Goal: Task Accomplishment & Management: Manage account settings

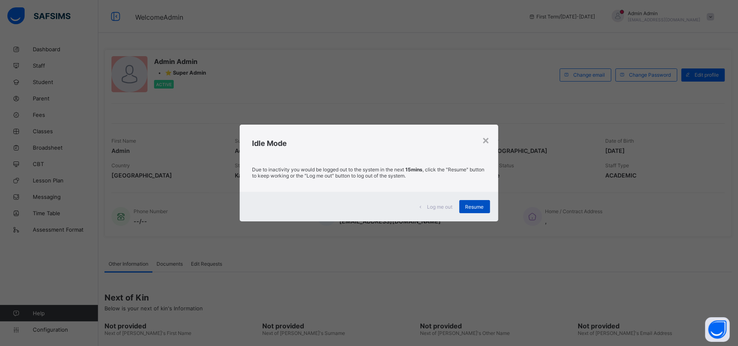
click at [481, 208] on span "Resume" at bounding box center [474, 207] width 18 height 6
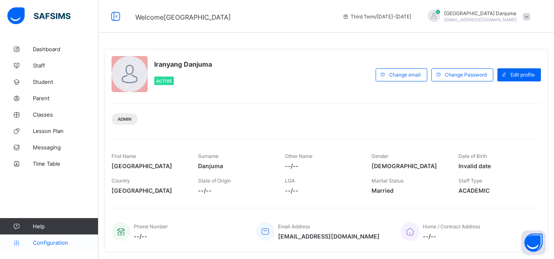
click at [56, 244] on span "Configuration" at bounding box center [65, 243] width 65 height 7
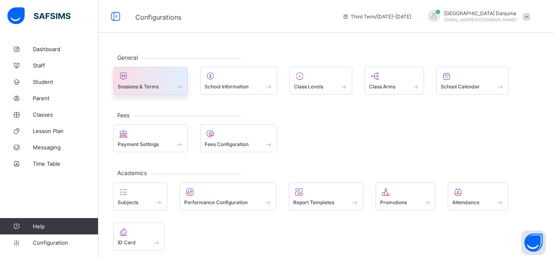
click at [149, 92] on div "Sessions & Terms" at bounding box center [150, 81] width 75 height 28
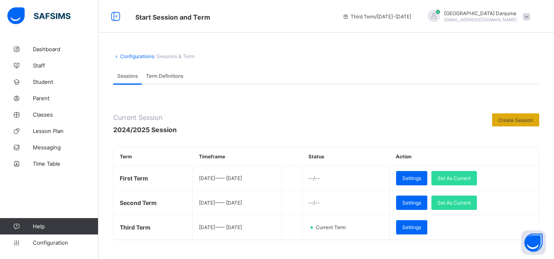
click at [513, 121] on span "Create Session" at bounding box center [515, 120] width 35 height 6
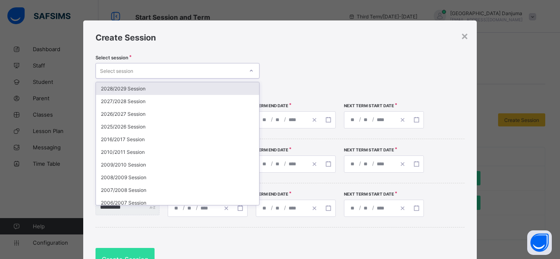
click at [198, 73] on div "Select session" at bounding box center [170, 70] width 148 height 11
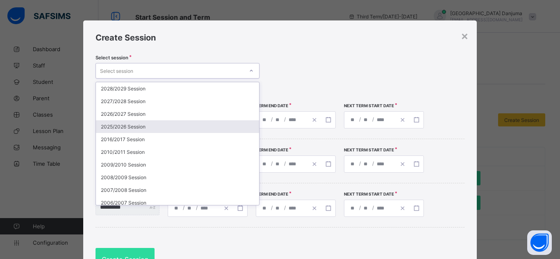
click at [132, 128] on div "2025/2026 Session" at bounding box center [177, 126] width 163 height 13
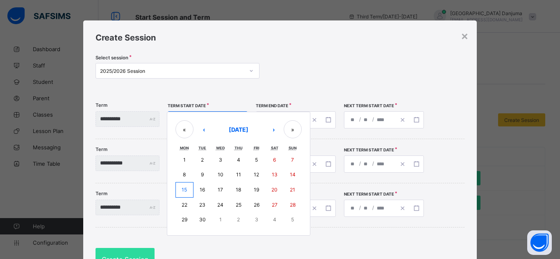
click at [188, 118] on div "/ / « ‹ September 2025 › » Mon Tue Wed Thu Fri Sat Sun 1 2 3 4 5 6 7 8 9 10 11 …" at bounding box center [208, 119] width 80 height 17
click at [186, 173] on abbr "8" at bounding box center [184, 175] width 3 height 6
type input "**********"
type input "*"
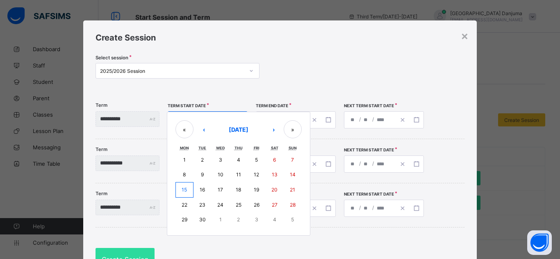
type input "****"
type input "**********"
type input "**"
type input "*"
type input "****"
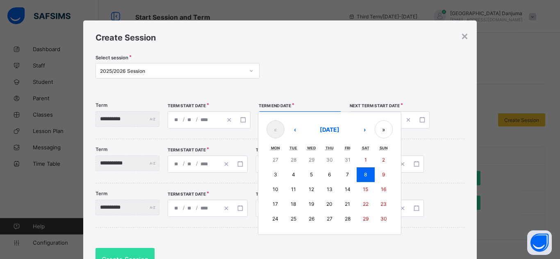
click at [279, 120] on div "**********" at bounding box center [300, 119] width 83 height 17
click at [373, 131] on button "›" at bounding box center [364, 129] width 18 height 18
click at [350, 188] on abbr "19" at bounding box center [347, 189] width 5 height 6
type input "**********"
type input "**"
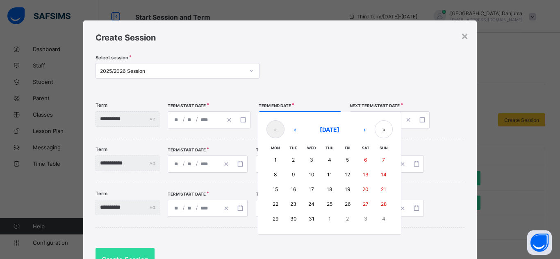
type input "**"
type input "**********"
type input "*"
type input "****"
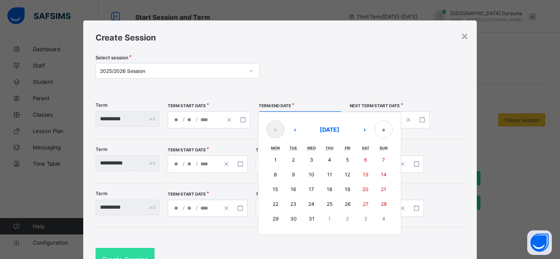
type input "**********"
type input "*"
type input "****"
type input "**********"
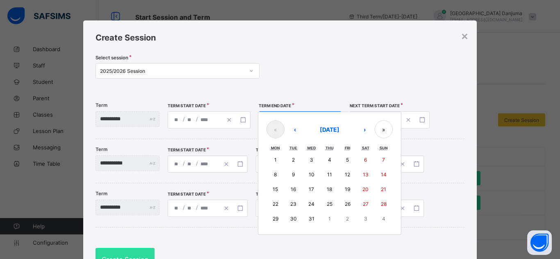
type input "*"
type input "****"
type input "**********"
type input "*"
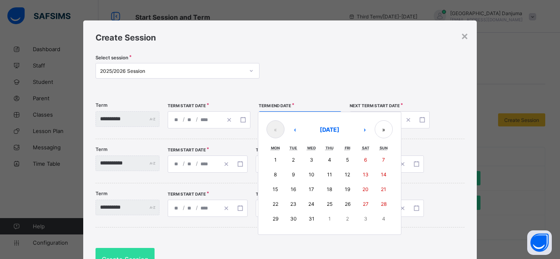
type input "**"
type input "****"
type input "**********"
type input "*"
type input "**"
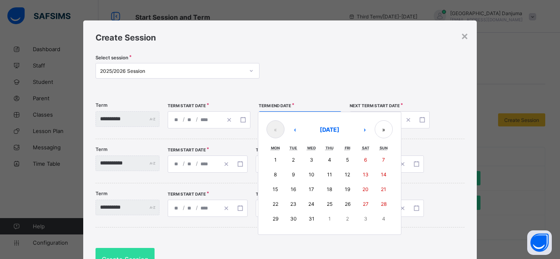
type input "****"
type input "**********"
type input "*"
type input "**"
type input "****"
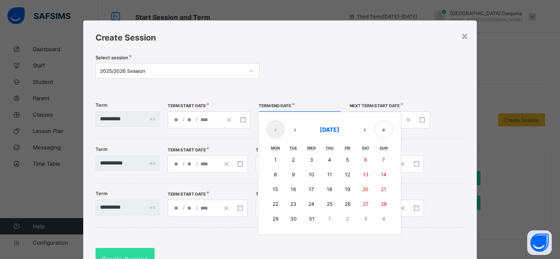
type input "**********"
type input "*"
type input "**"
type input "****"
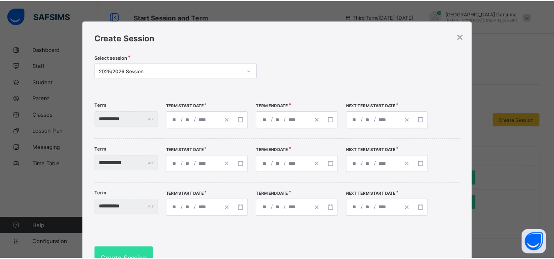
scroll to position [45, 0]
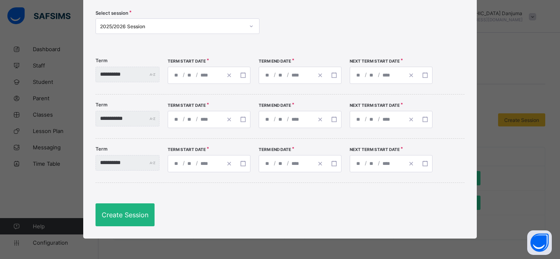
click at [119, 214] on span "Create Session" at bounding box center [125, 215] width 47 height 8
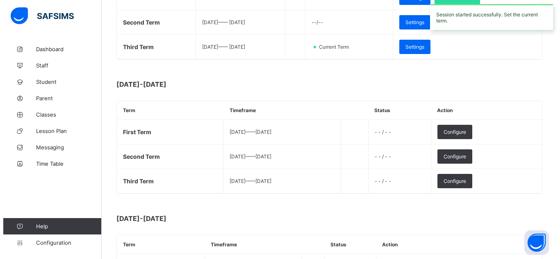
scroll to position [182, 0]
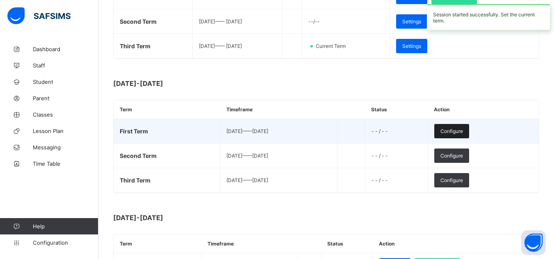
click at [463, 131] on span "Configure" at bounding box center [451, 131] width 23 height 6
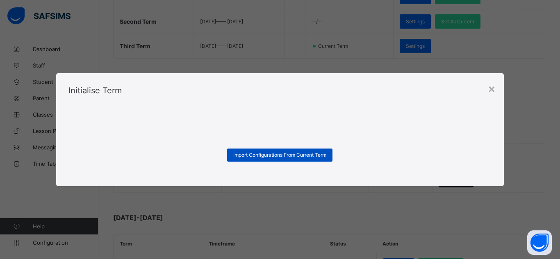
click at [314, 156] on span "Import Configurations From Current Term" at bounding box center [279, 155] width 93 height 6
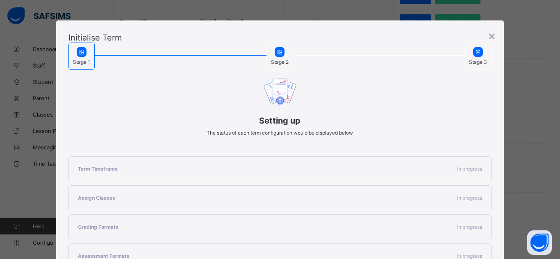
scroll to position [175, 0]
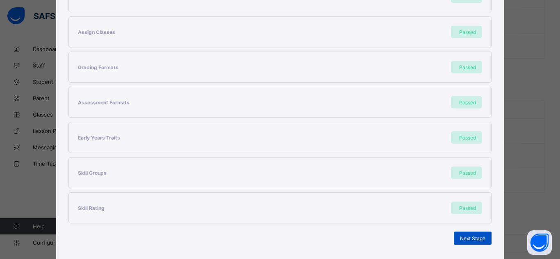
click at [467, 240] on span "Next Stage" at bounding box center [472, 239] width 25 height 6
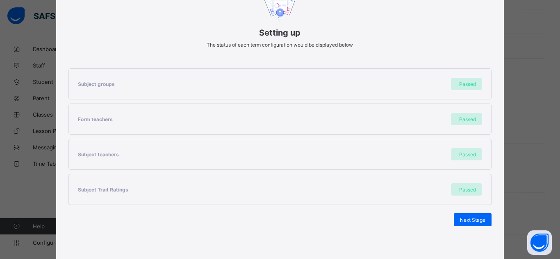
scroll to position [113, 0]
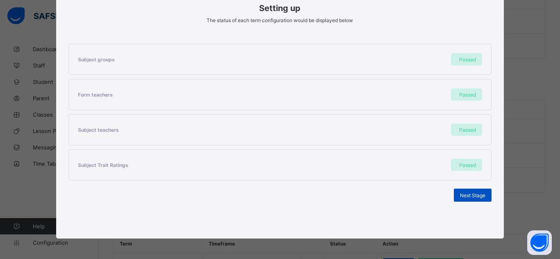
click at [468, 196] on span "Next Stage" at bounding box center [472, 196] width 25 height 6
click at [468, 196] on span "Set As Current Term" at bounding box center [462, 196] width 46 height 6
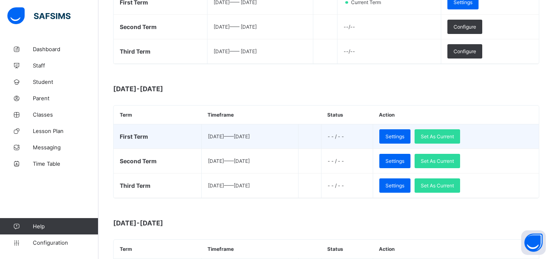
scroll to position [182, 0]
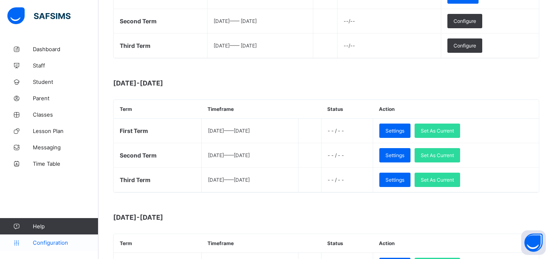
click at [58, 245] on span "Configuration" at bounding box center [65, 243] width 65 height 7
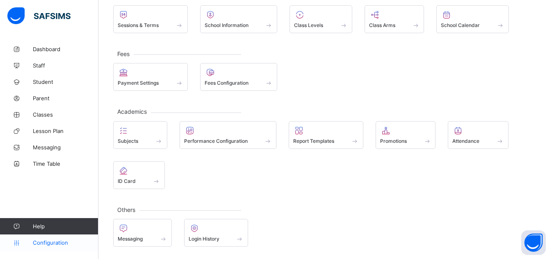
scroll to position [61, 0]
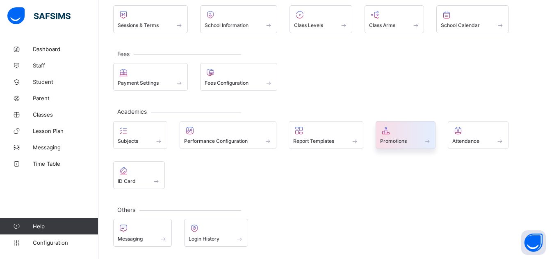
click at [402, 143] on span "Promotions" at bounding box center [393, 141] width 27 height 6
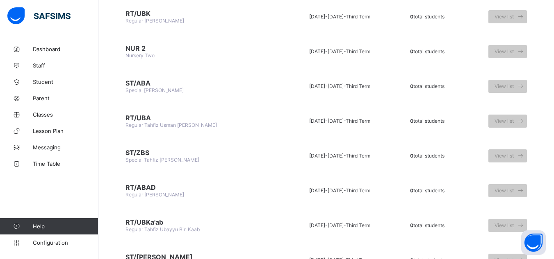
scroll to position [381, 0]
click at [54, 241] on span "Configuration" at bounding box center [65, 243] width 65 height 7
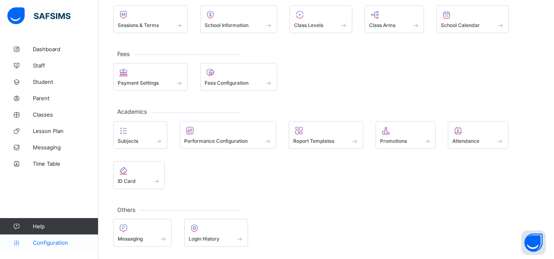
scroll to position [61, 0]
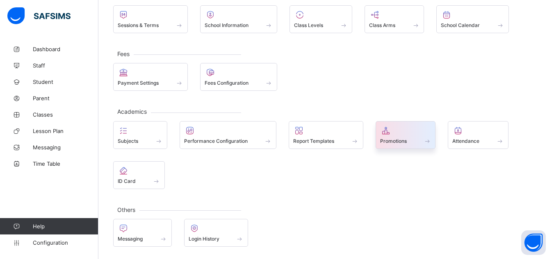
click at [406, 143] on span "Promotions" at bounding box center [393, 141] width 27 height 6
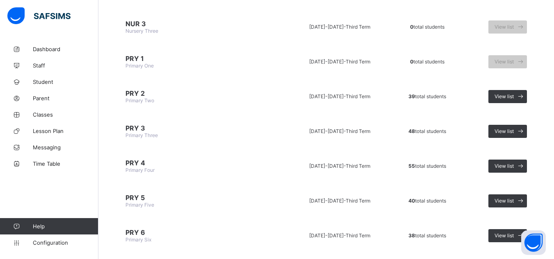
scroll to position [690, 0]
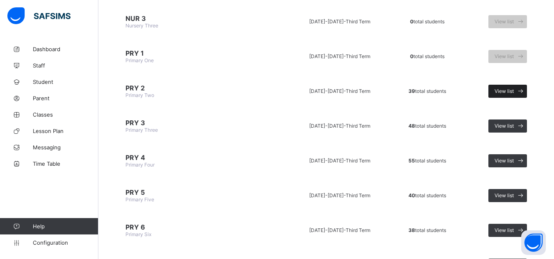
click at [513, 89] on span "View list" at bounding box center [503, 91] width 19 height 6
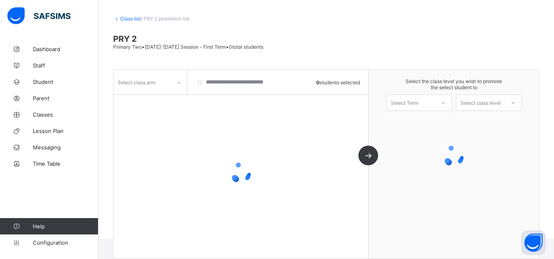
scroll to position [39, 0]
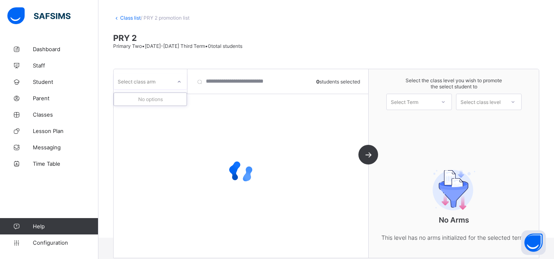
click at [161, 85] on div "Select class arm" at bounding box center [142, 81] width 58 height 11
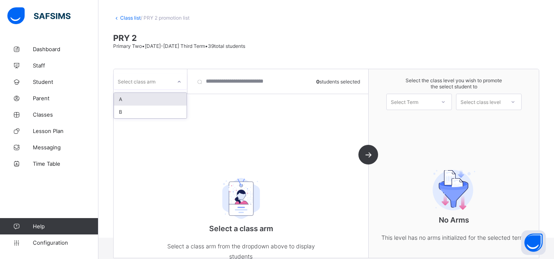
click at [127, 100] on div "A" at bounding box center [150, 99] width 73 height 13
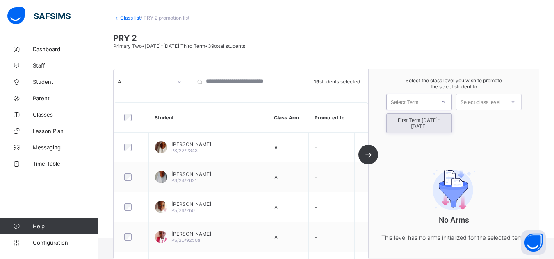
click at [413, 101] on div "Select Term" at bounding box center [403, 102] width 27 height 16
click at [425, 122] on div "First Term 2025-2026" at bounding box center [418, 123] width 65 height 19
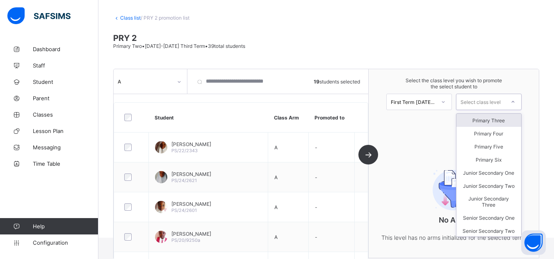
click at [500, 100] on div "Select class level" at bounding box center [480, 102] width 40 height 16
click at [502, 120] on div "Primary Three" at bounding box center [488, 120] width 65 height 13
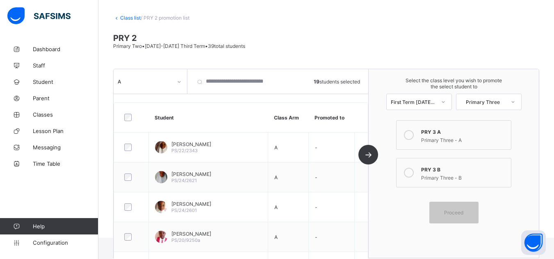
click at [448, 137] on div "Primary Three - A" at bounding box center [463, 139] width 85 height 8
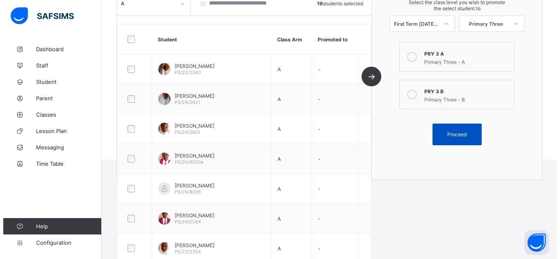
scroll to position [117, 0]
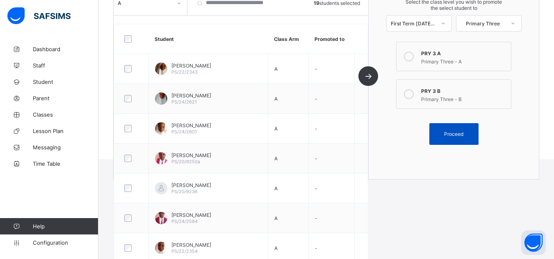
click at [462, 136] on span "Proceed" at bounding box center [453, 134] width 19 height 6
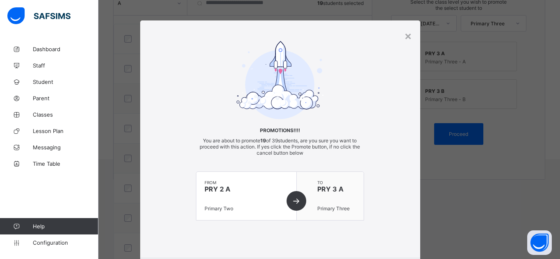
scroll to position [48, 0]
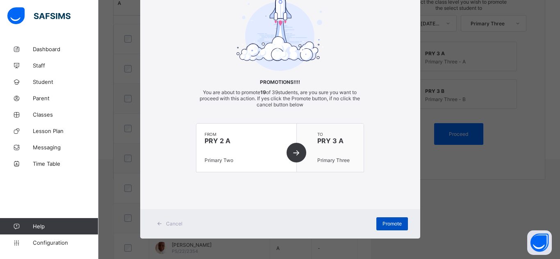
click at [394, 225] on span "Promote" at bounding box center [391, 224] width 19 height 6
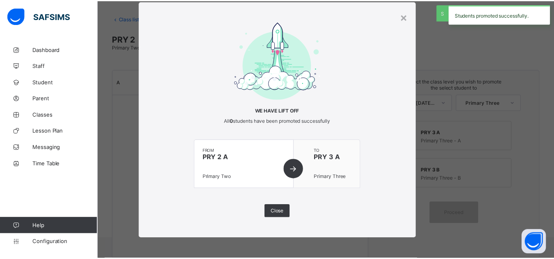
scroll to position [117, 0]
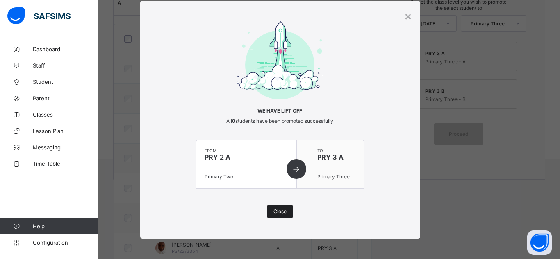
click at [284, 213] on span "Close" at bounding box center [279, 212] width 13 height 6
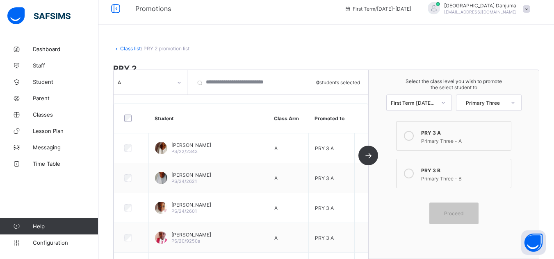
scroll to position [0, 0]
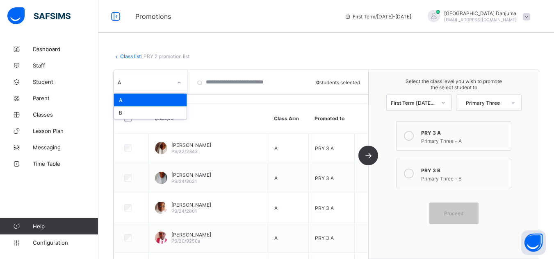
click at [140, 83] on div "A" at bounding box center [145, 82] width 54 height 6
click at [123, 112] on div "B" at bounding box center [150, 113] width 73 height 13
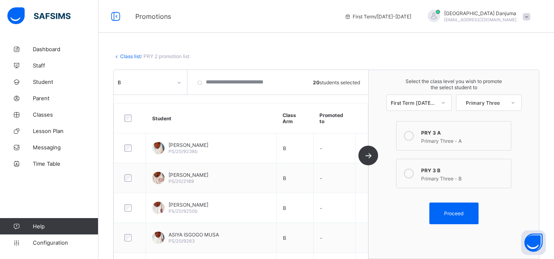
click at [442, 173] on div "PRY 3 B" at bounding box center [463, 170] width 85 height 8
click at [470, 212] on span "Proceed" at bounding box center [453, 214] width 37 height 6
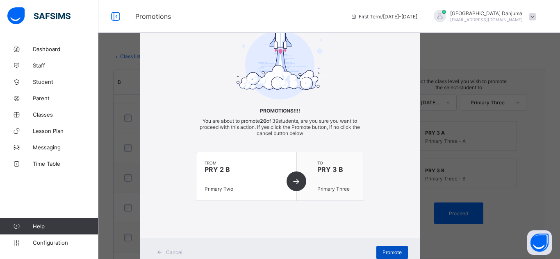
click at [395, 251] on span "Promote" at bounding box center [391, 253] width 19 height 6
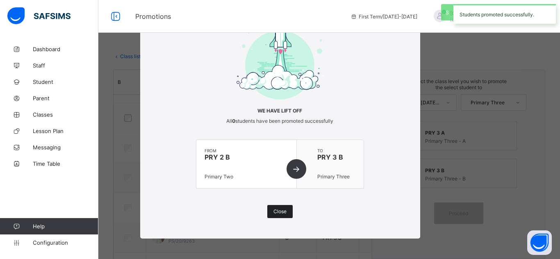
click at [280, 209] on span "Close" at bounding box center [279, 212] width 13 height 6
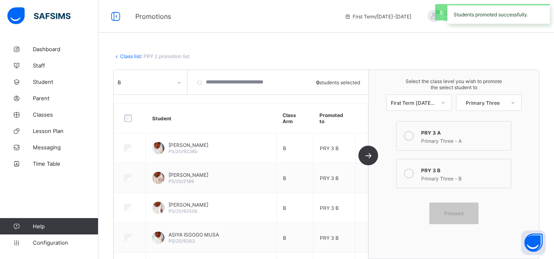
click at [125, 57] on link "Class list" at bounding box center [130, 56] width 20 height 6
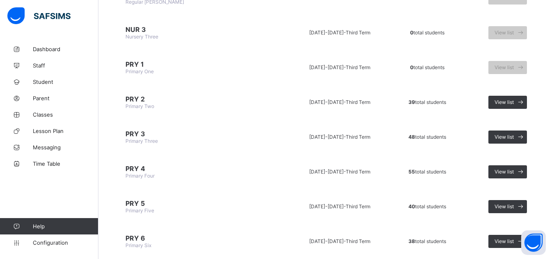
scroll to position [681, 0]
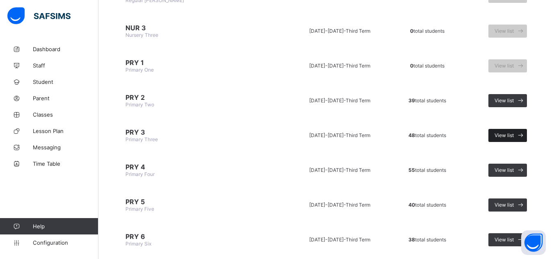
click at [513, 134] on span "View list" at bounding box center [503, 135] width 19 height 6
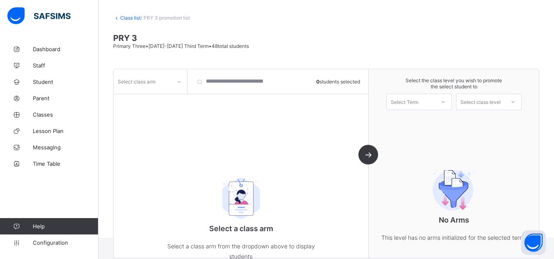
scroll to position [57, 0]
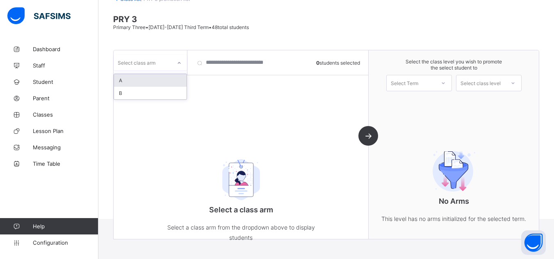
click at [157, 67] on div "Select class arm" at bounding box center [142, 62] width 58 height 11
click at [139, 79] on div "A" at bounding box center [150, 80] width 73 height 13
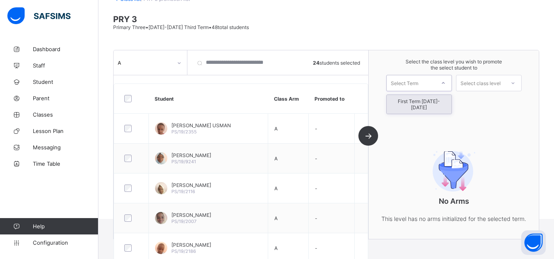
click at [423, 83] on div "Select Term" at bounding box center [410, 82] width 48 height 11
click at [419, 101] on div "First Term 2025-2026" at bounding box center [418, 104] width 65 height 19
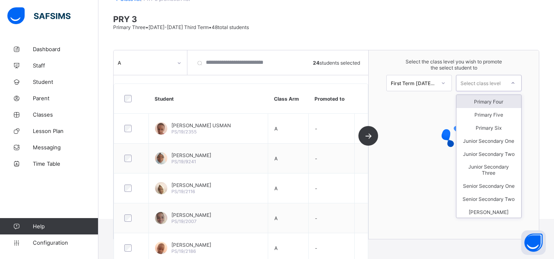
click at [490, 87] on div "Select class level" at bounding box center [480, 83] width 40 height 16
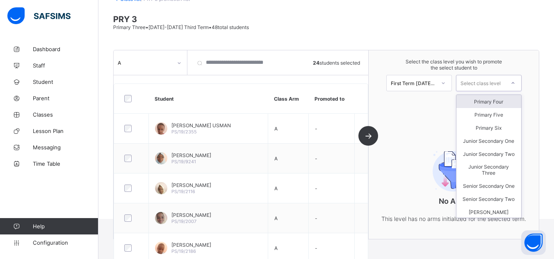
click at [496, 103] on div "Primary Four" at bounding box center [488, 101] width 65 height 13
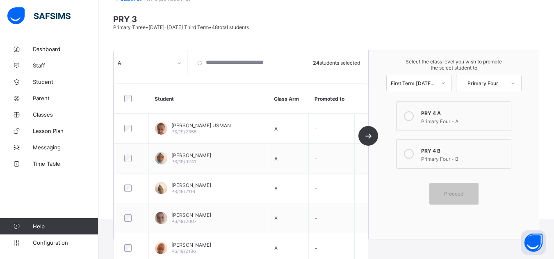
click at [413, 114] on icon at bounding box center [409, 116] width 10 height 10
click at [459, 199] on div "Proceed" at bounding box center [453, 194] width 49 height 22
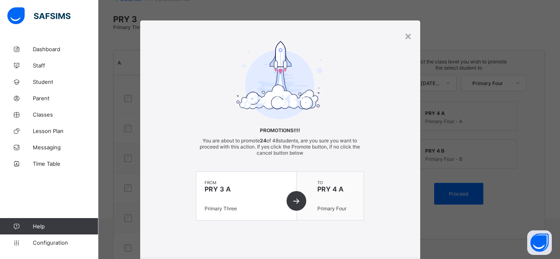
scroll to position [48, 0]
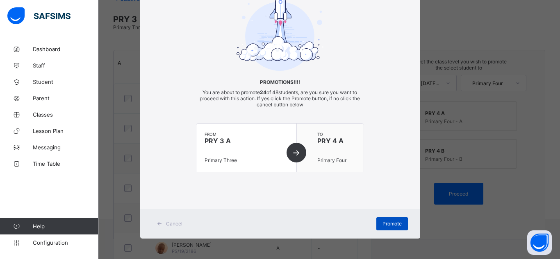
click at [393, 225] on span "Promote" at bounding box center [391, 224] width 19 height 6
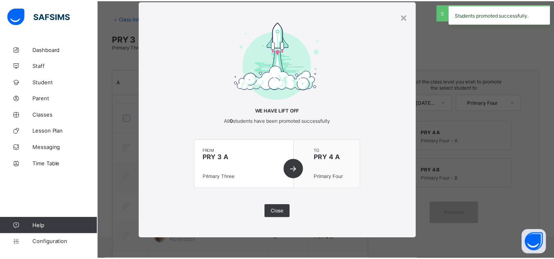
scroll to position [57, 0]
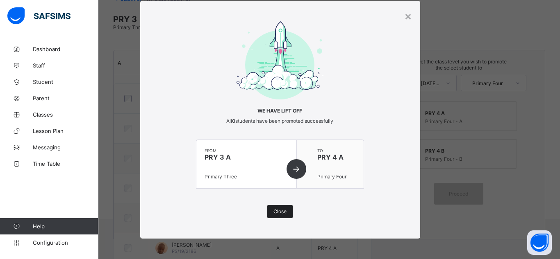
click at [277, 213] on span "Close" at bounding box center [279, 212] width 13 height 6
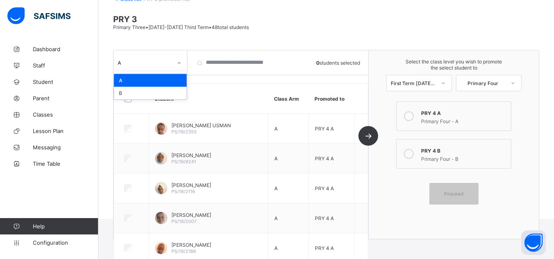
click at [149, 62] on div "A" at bounding box center [145, 63] width 54 height 6
click at [139, 94] on div "B" at bounding box center [150, 93] width 73 height 13
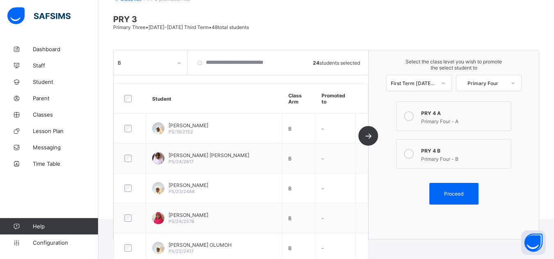
click at [442, 150] on div "PRY 4 B" at bounding box center [463, 150] width 85 height 8
click at [461, 194] on span "Proceed" at bounding box center [453, 194] width 19 height 6
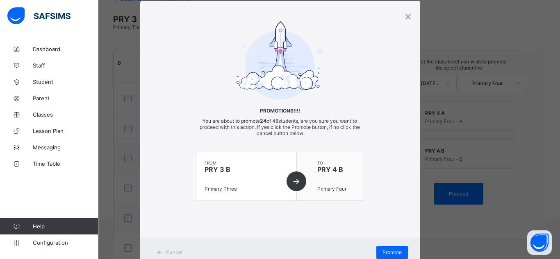
scroll to position [48, 0]
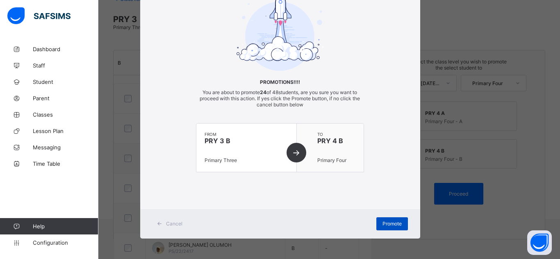
click at [390, 225] on span "Promote" at bounding box center [391, 224] width 19 height 6
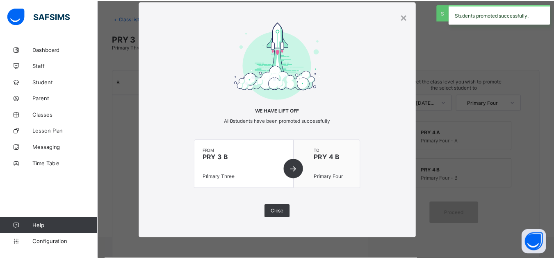
scroll to position [57, 0]
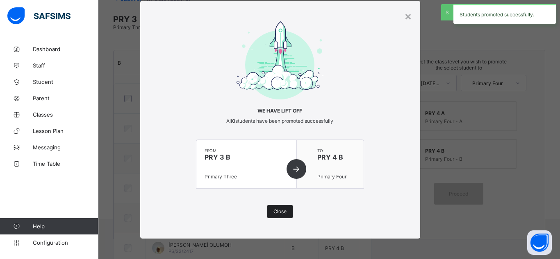
click at [279, 211] on span "Close" at bounding box center [279, 212] width 13 height 6
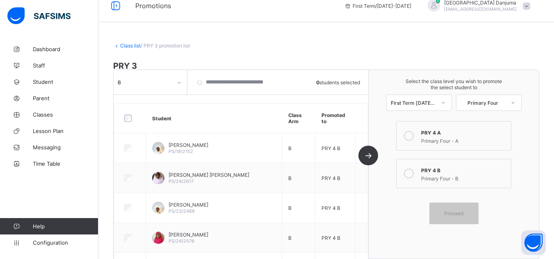
scroll to position [0, 0]
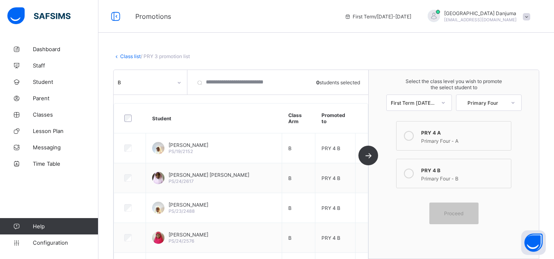
click at [133, 57] on link "Class list" at bounding box center [130, 56] width 20 height 6
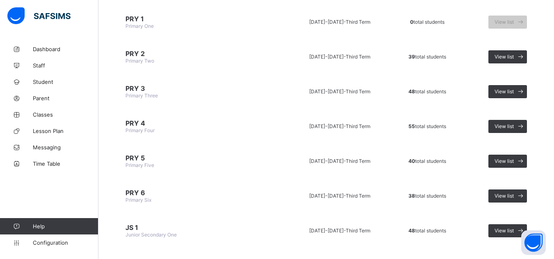
scroll to position [725, 0]
click at [512, 125] on span "View list" at bounding box center [503, 126] width 19 height 6
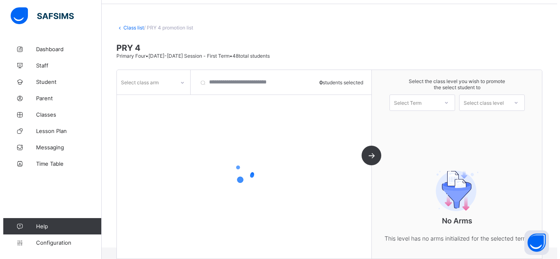
scroll to position [39, 0]
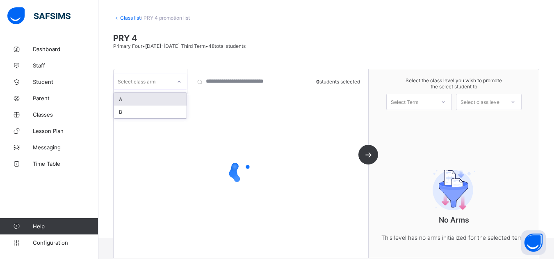
click at [150, 78] on div "Select class arm" at bounding box center [137, 82] width 38 height 16
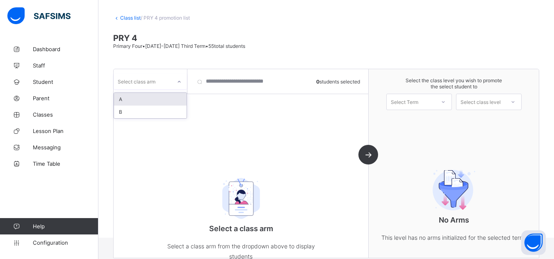
click at [139, 97] on div "A" at bounding box center [150, 99] width 73 height 13
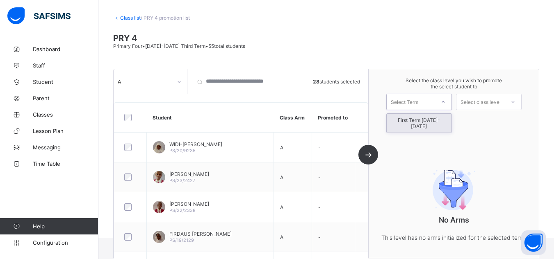
click at [418, 106] on div "Select Term" at bounding box center [403, 102] width 27 height 16
click at [423, 123] on div "First Term 2025-2026" at bounding box center [418, 123] width 65 height 19
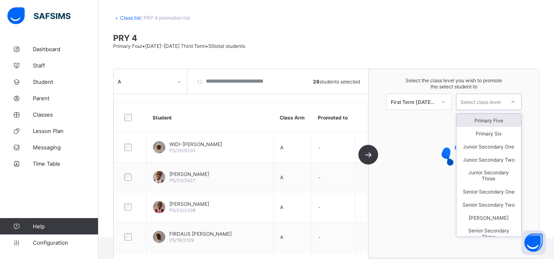
click at [490, 104] on div "Select class level" at bounding box center [480, 102] width 40 height 16
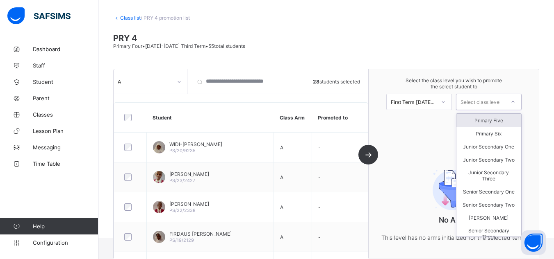
click at [499, 121] on div "Primary Five" at bounding box center [488, 120] width 65 height 13
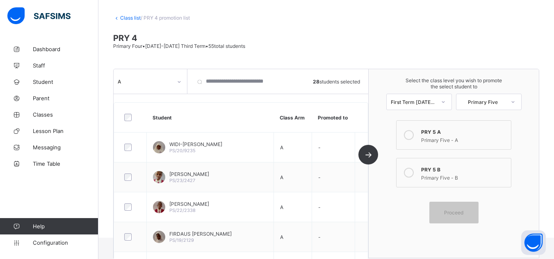
click at [436, 138] on div "Primary Five - A" at bounding box center [463, 139] width 85 height 8
click at [457, 211] on span "Proceed" at bounding box center [453, 213] width 19 height 6
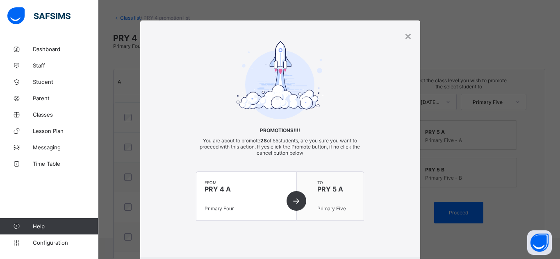
scroll to position [48, 0]
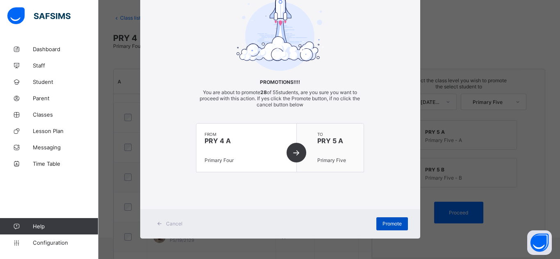
click at [389, 220] on div "Promote" at bounding box center [392, 224] width 32 height 13
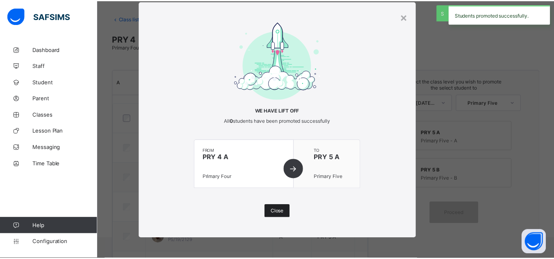
scroll to position [39, 0]
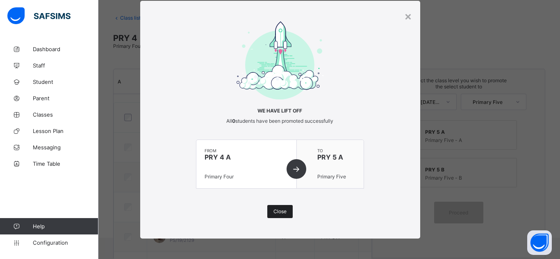
click at [281, 213] on span "Close" at bounding box center [279, 212] width 13 height 6
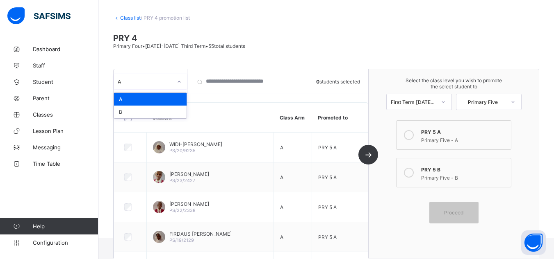
click at [138, 89] on div "A" at bounding box center [149, 82] width 73 height 16
click at [131, 111] on div "B" at bounding box center [150, 112] width 73 height 13
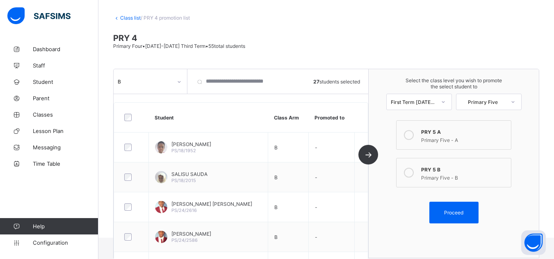
click at [436, 171] on div "PRY 5 B" at bounding box center [463, 169] width 85 height 8
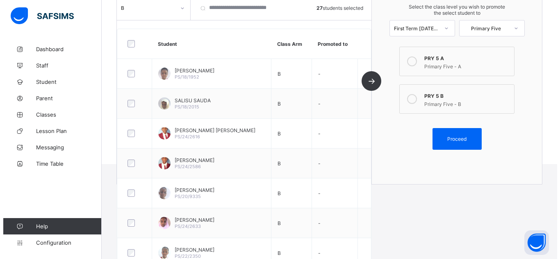
scroll to position [113, 0]
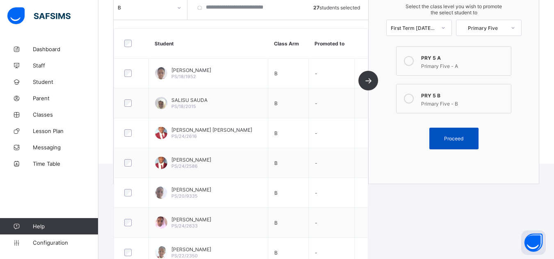
click at [455, 143] on div "Proceed" at bounding box center [453, 139] width 49 height 22
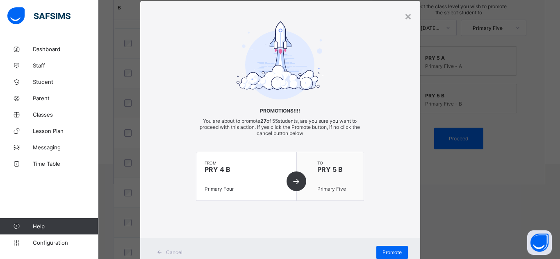
scroll to position [48, 0]
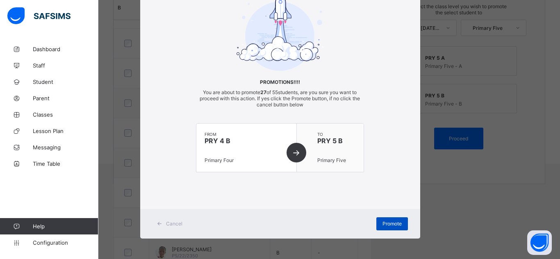
click at [390, 223] on span "Promote" at bounding box center [391, 224] width 19 height 6
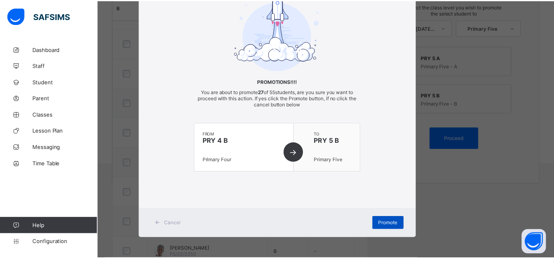
scroll to position [38, 0]
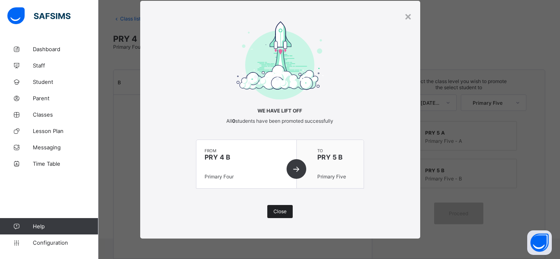
click at [279, 213] on span "Close" at bounding box center [279, 212] width 13 height 6
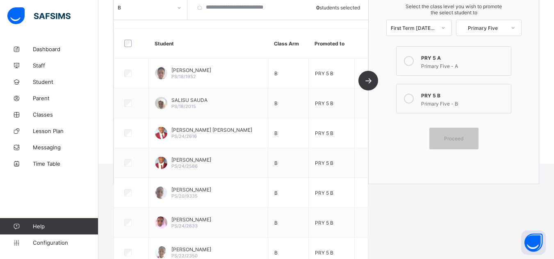
scroll to position [0, 0]
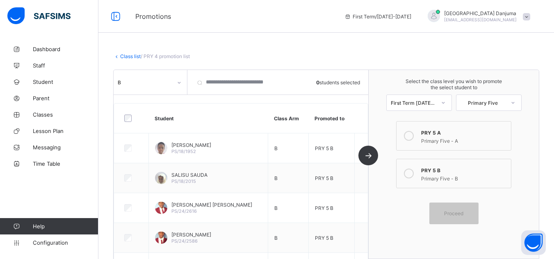
click at [128, 57] on link "Class list" at bounding box center [130, 56] width 20 height 6
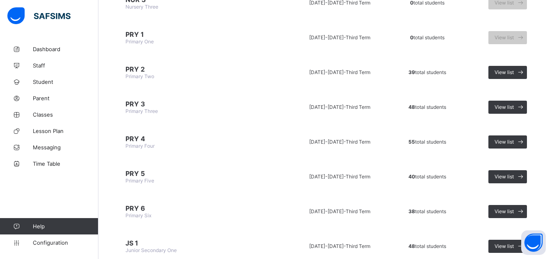
scroll to position [711, 0]
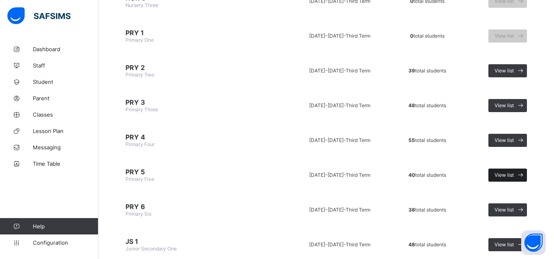
click at [513, 178] on span "View list" at bounding box center [503, 175] width 19 height 6
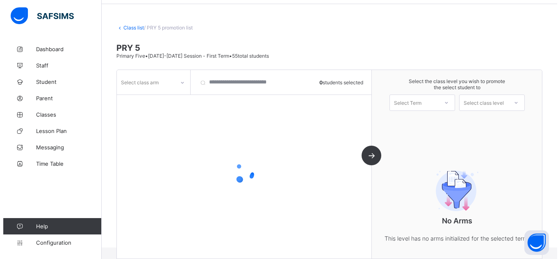
scroll to position [39, 0]
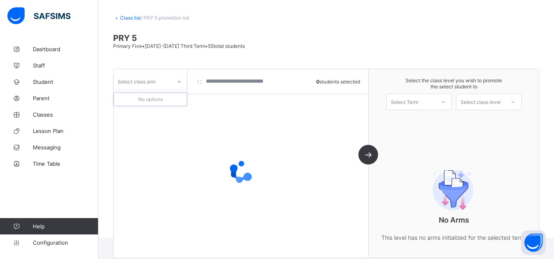
click at [151, 82] on div "Select class arm" at bounding box center [137, 82] width 38 height 16
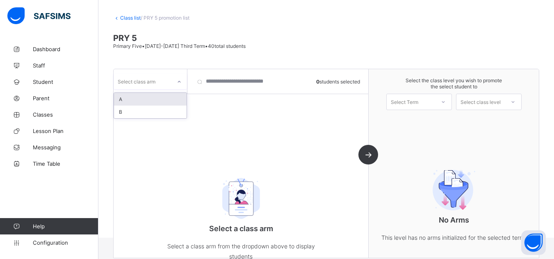
click at [144, 84] on div "Select class arm" at bounding box center [137, 82] width 38 height 16
click at [128, 98] on div "A" at bounding box center [150, 99] width 73 height 13
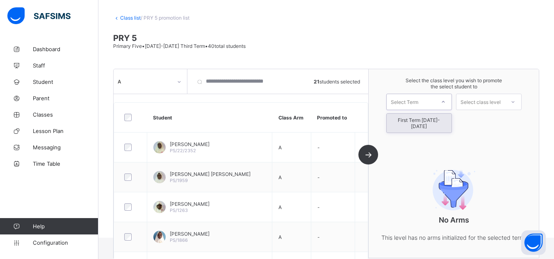
click at [418, 104] on div "Select Term" at bounding box center [403, 102] width 27 height 16
click at [425, 120] on div "First Term 2025-2026" at bounding box center [418, 123] width 65 height 19
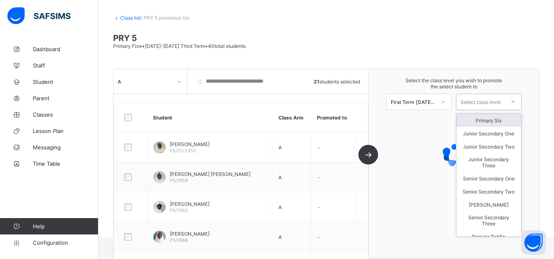
click at [492, 104] on div "Select class level" at bounding box center [480, 102] width 40 height 16
click at [496, 120] on div "Primary Six" at bounding box center [488, 120] width 65 height 13
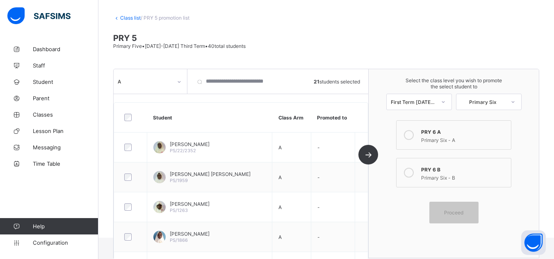
click at [439, 133] on div "PRY 6 A" at bounding box center [463, 131] width 85 height 8
click at [460, 212] on span "Proceed" at bounding box center [453, 213] width 19 height 6
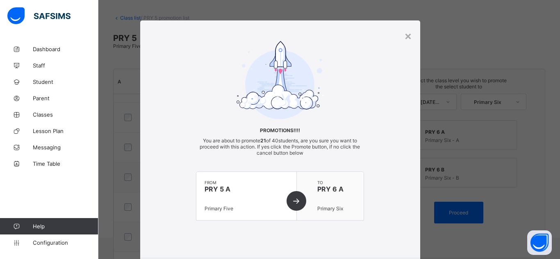
scroll to position [48, 0]
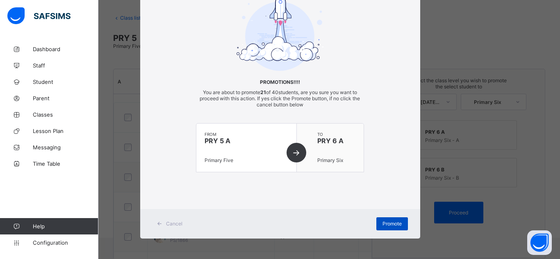
click at [385, 223] on span "Promote" at bounding box center [391, 224] width 19 height 6
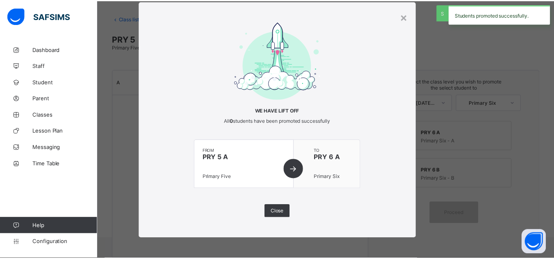
scroll to position [39, 0]
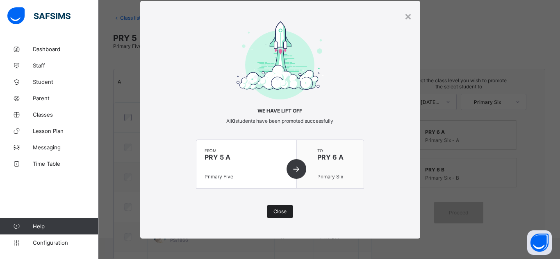
click at [284, 211] on span "Close" at bounding box center [279, 212] width 13 height 6
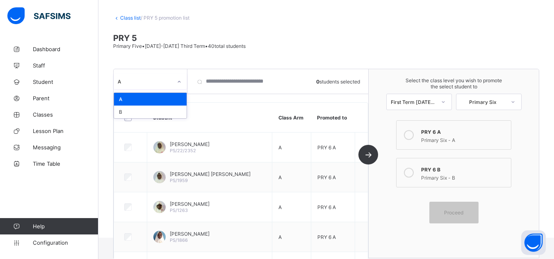
click at [144, 82] on div "A" at bounding box center [145, 82] width 54 height 6
click at [130, 111] on div "B" at bounding box center [150, 112] width 73 height 13
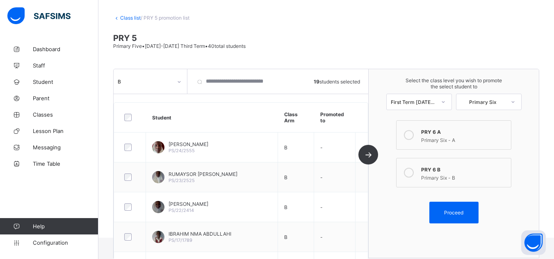
click at [439, 168] on div "PRY 6 B" at bounding box center [463, 169] width 85 height 8
click at [457, 214] on span "Proceed" at bounding box center [453, 213] width 19 height 6
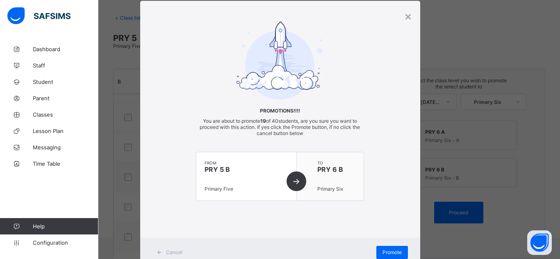
scroll to position [48, 0]
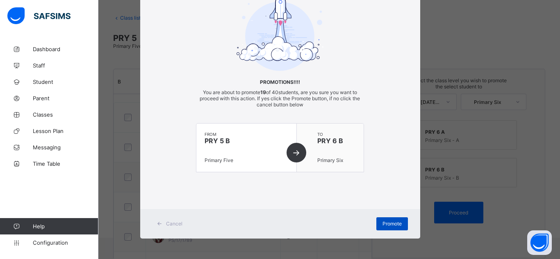
click at [389, 224] on span "Promote" at bounding box center [391, 224] width 19 height 6
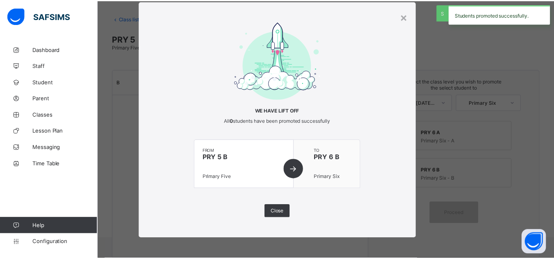
scroll to position [20, 0]
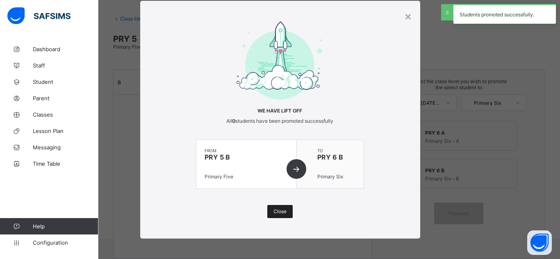
click at [279, 212] on span "Close" at bounding box center [279, 212] width 13 height 6
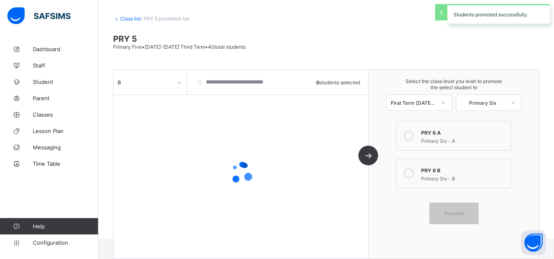
scroll to position [39, 0]
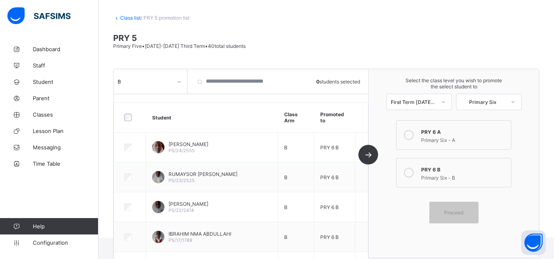
click at [134, 18] on link "Class list" at bounding box center [130, 18] width 20 height 6
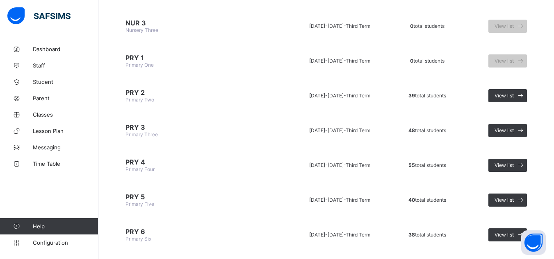
scroll to position [704, 0]
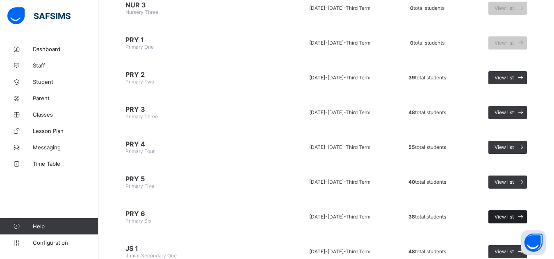
click at [504, 218] on span "View list" at bounding box center [503, 217] width 19 height 6
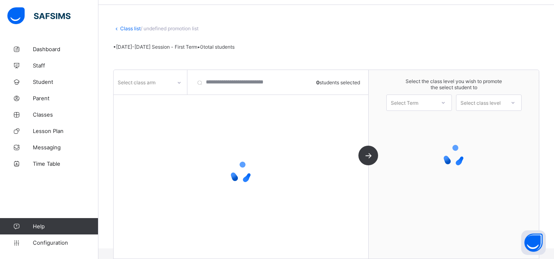
scroll to position [28, 0]
click at [150, 82] on div "Select class arm" at bounding box center [137, 83] width 38 height 16
click at [413, 27] on div "Class list / undefined promotion list" at bounding box center [326, 28] width 426 height 6
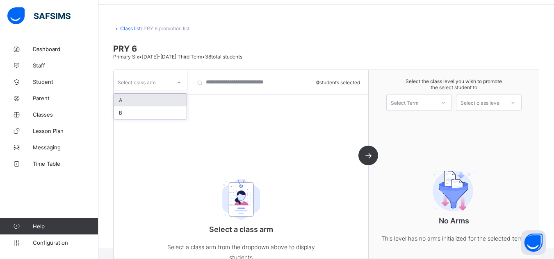
click at [141, 86] on div "Select class arm" at bounding box center [137, 83] width 38 height 16
click at [129, 100] on div "A" at bounding box center [150, 100] width 73 height 13
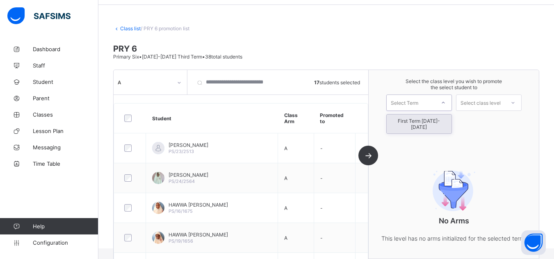
click at [417, 104] on div "Select Term" at bounding box center [403, 103] width 27 height 16
click at [424, 117] on div "First Term 2025-2026" at bounding box center [418, 124] width 65 height 19
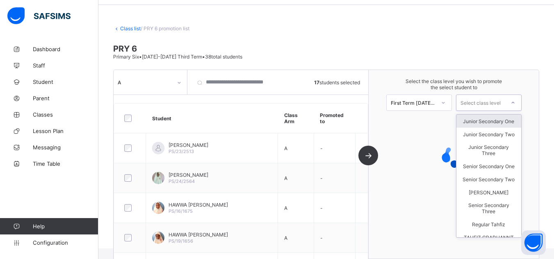
click at [483, 104] on div "Select class level" at bounding box center [480, 103] width 40 height 16
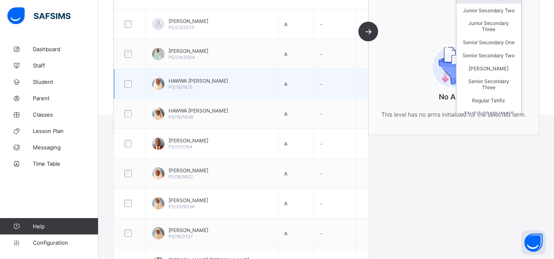
scroll to position [0, 0]
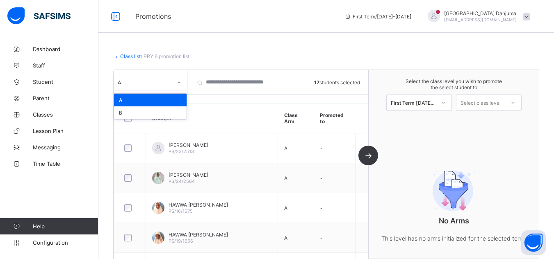
click at [148, 80] on div "A" at bounding box center [145, 82] width 54 height 6
click at [132, 112] on div "B" at bounding box center [150, 113] width 73 height 13
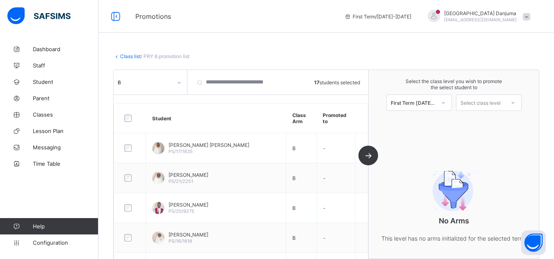
click at [311, 47] on div "Class list / PRY 6 promotion list PRY 6 Primary Six • 2024-2025 Third Term • 38…" at bounding box center [325, 159] width 455 height 236
click at [127, 59] on link "Class list" at bounding box center [130, 56] width 20 height 6
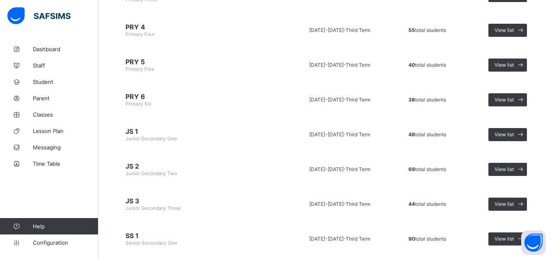
scroll to position [823, 0]
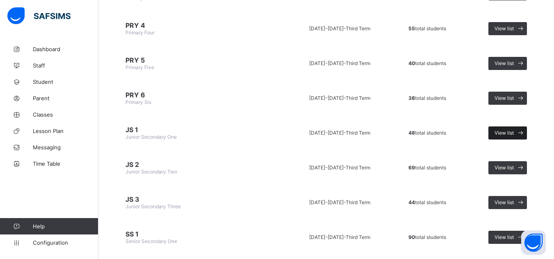
click at [512, 133] on span "View list" at bounding box center [503, 133] width 19 height 6
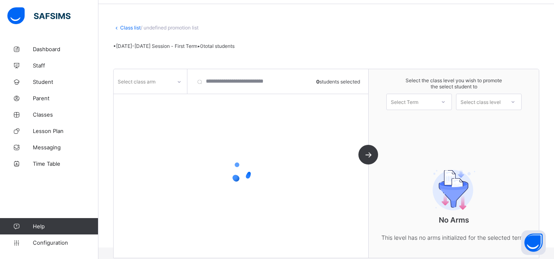
scroll to position [39, 0]
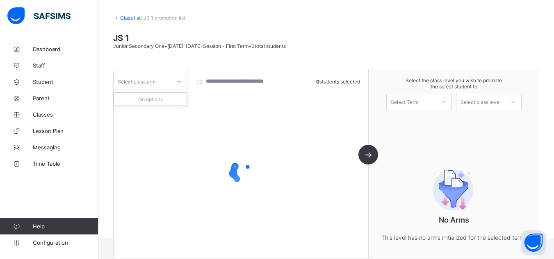
click at [166, 82] on div "Select class arm" at bounding box center [142, 81] width 58 height 11
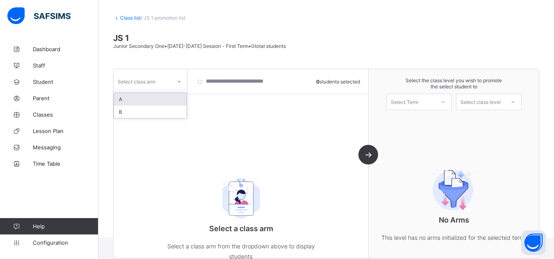
click at [144, 98] on div "A" at bounding box center [150, 99] width 73 height 13
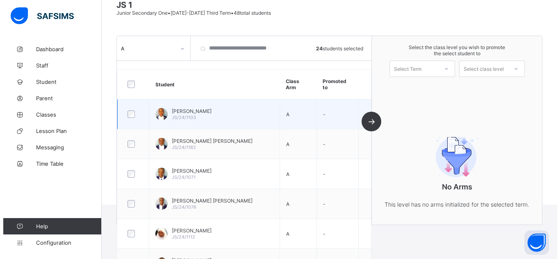
scroll to position [0, 0]
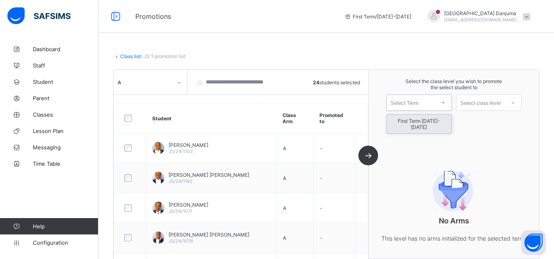
click at [435, 104] on div "Select Term" at bounding box center [410, 102] width 48 height 11
click at [434, 121] on div "First Term 2025-2026" at bounding box center [418, 124] width 65 height 19
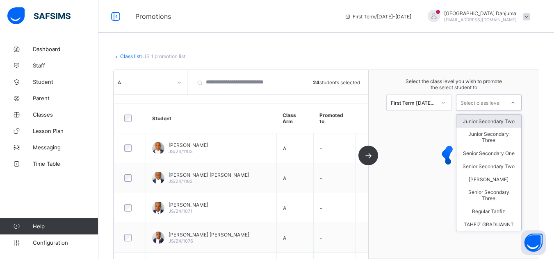
click at [486, 106] on div "Select class level" at bounding box center [480, 103] width 40 height 16
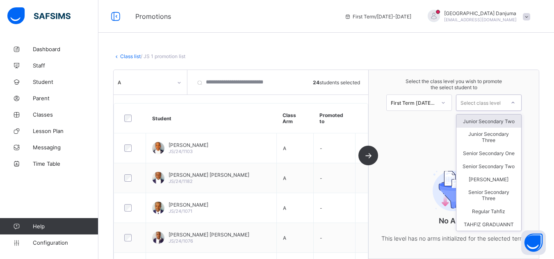
click at [493, 122] on div "Junior Secondary Two" at bounding box center [488, 121] width 65 height 13
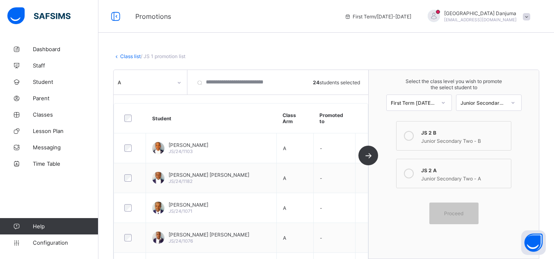
click at [431, 135] on div "JS 2 B" at bounding box center [463, 132] width 85 height 8
click at [446, 175] on div "Junior Secondary Two - A" at bounding box center [463, 178] width 85 height 8
click at [463, 216] on span "Proceed" at bounding box center [453, 214] width 19 height 6
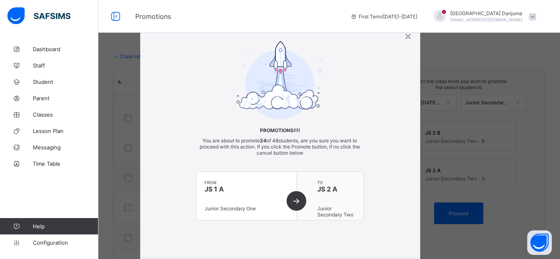
scroll to position [48, 0]
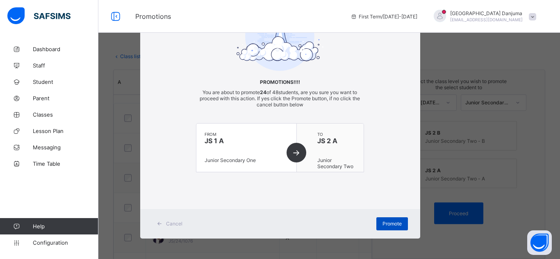
click at [388, 225] on span "Promote" at bounding box center [391, 224] width 19 height 6
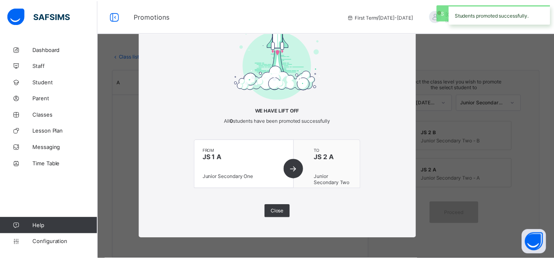
scroll to position [20, 0]
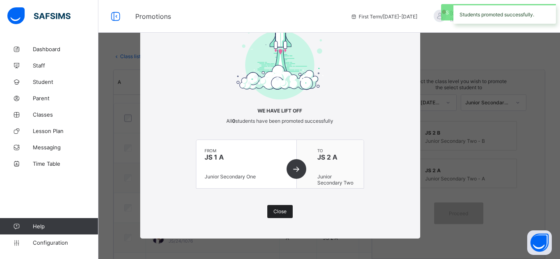
click at [282, 213] on span "Close" at bounding box center [279, 212] width 13 height 6
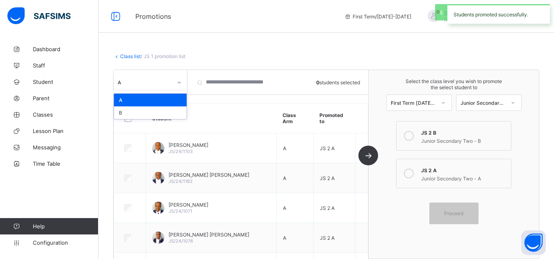
click at [140, 83] on div "A" at bounding box center [145, 82] width 54 height 6
click at [129, 115] on div "B" at bounding box center [150, 113] width 73 height 13
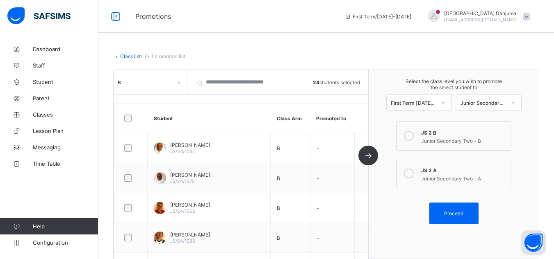
click at [460, 138] on div "Junior Secondary Two - B" at bounding box center [463, 140] width 85 height 8
click at [463, 214] on span "Proceed" at bounding box center [453, 214] width 19 height 6
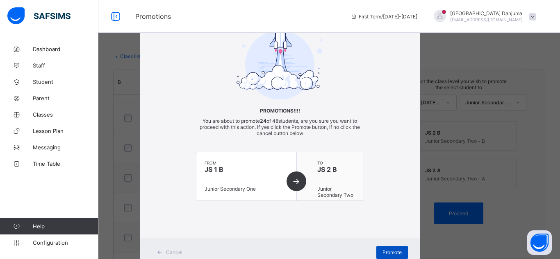
click at [392, 251] on span "Promote" at bounding box center [391, 253] width 19 height 6
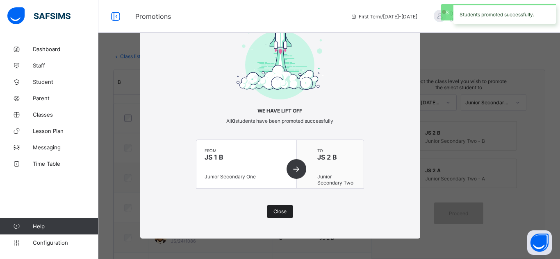
click at [282, 213] on span "Close" at bounding box center [279, 212] width 13 height 6
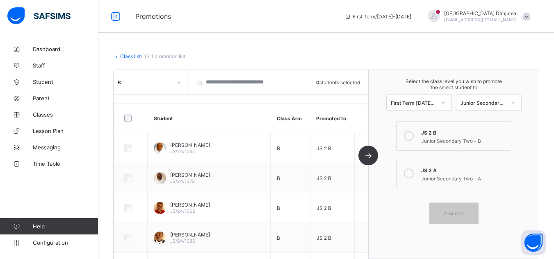
click at [131, 58] on link "Class list" at bounding box center [130, 56] width 20 height 6
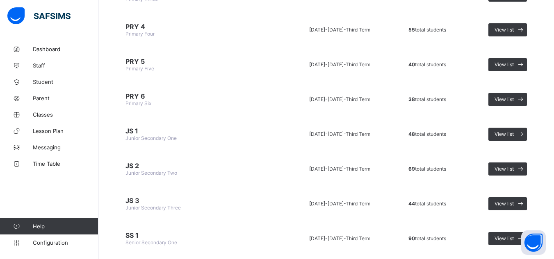
scroll to position [819, 0]
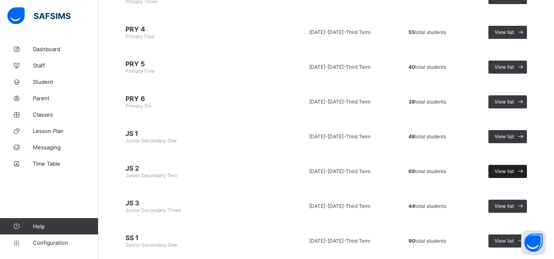
click at [513, 171] on span "View list" at bounding box center [503, 171] width 19 height 6
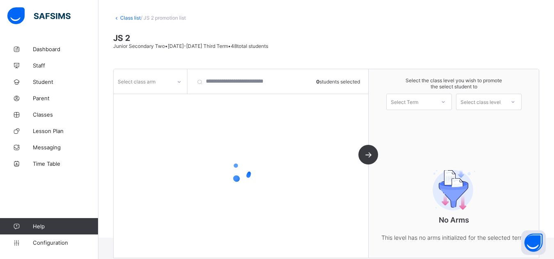
scroll to position [57, 0]
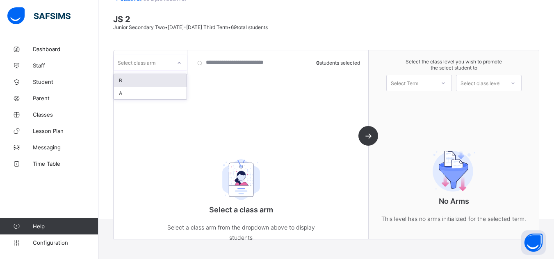
click at [138, 60] on div "Select class arm" at bounding box center [137, 63] width 38 height 16
click at [131, 94] on div "A" at bounding box center [150, 93] width 73 height 13
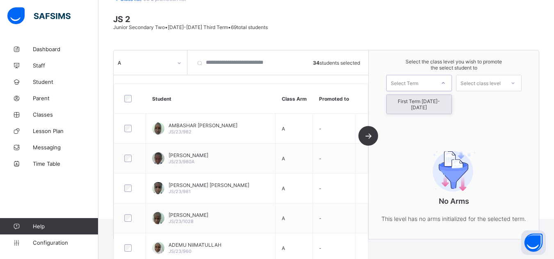
click at [433, 83] on div "Select Term" at bounding box center [410, 82] width 48 height 11
click at [434, 102] on div "First Term 2025-2026" at bounding box center [418, 104] width 65 height 19
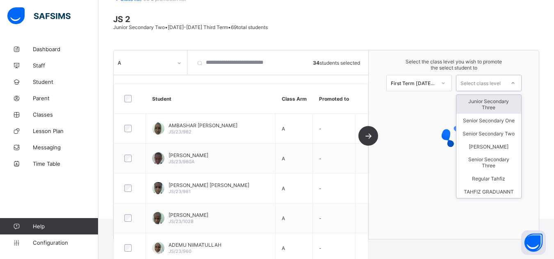
click at [504, 84] on div "Select class level" at bounding box center [480, 82] width 48 height 11
click at [501, 110] on div "Junior Secondary Three" at bounding box center [488, 104] width 65 height 19
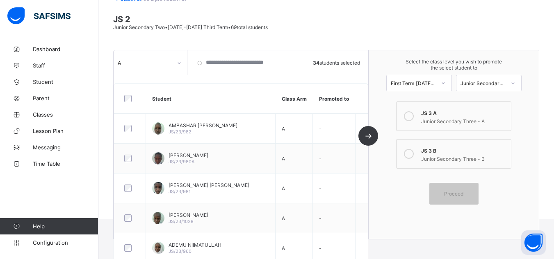
click at [461, 112] on div "JS 3 A" at bounding box center [463, 112] width 85 height 8
click at [463, 195] on span "Proceed" at bounding box center [453, 194] width 19 height 6
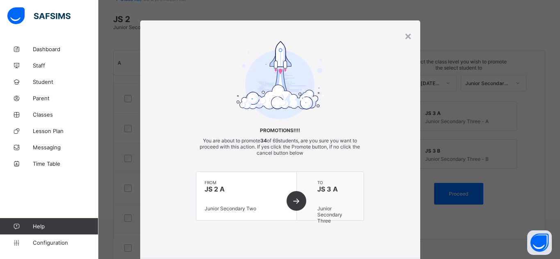
scroll to position [48, 0]
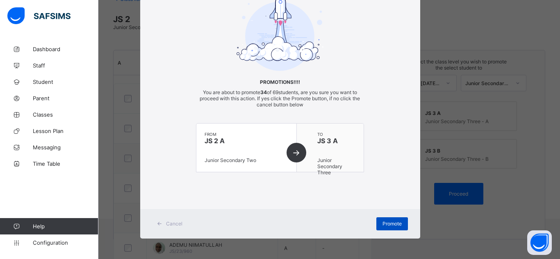
click at [390, 223] on span "Promote" at bounding box center [391, 224] width 19 height 6
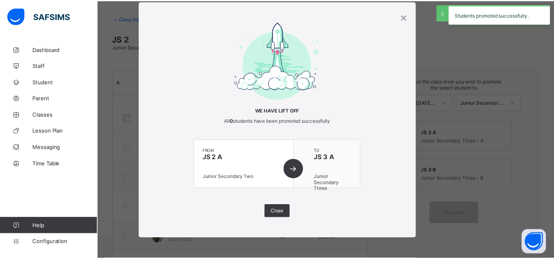
scroll to position [57, 0]
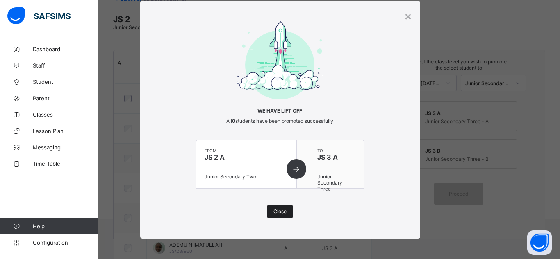
click at [281, 213] on span "Close" at bounding box center [279, 212] width 13 height 6
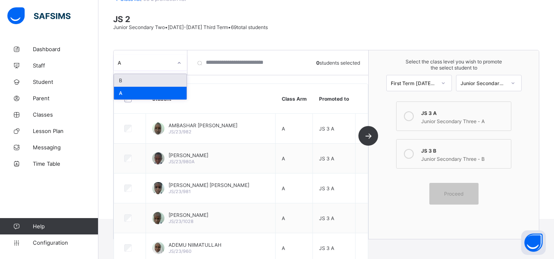
click at [157, 66] on div "A" at bounding box center [142, 62] width 58 height 11
click at [137, 80] on div "B" at bounding box center [150, 80] width 73 height 13
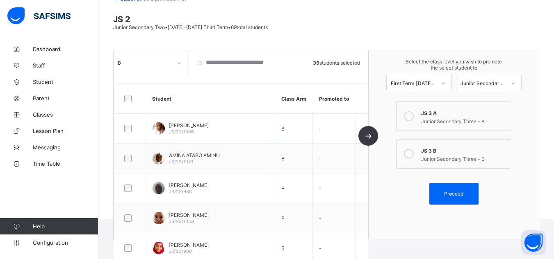
click at [445, 155] on div "Junior Secondary Three - B" at bounding box center [463, 158] width 85 height 8
click at [458, 193] on span "Proceed" at bounding box center [453, 194] width 19 height 6
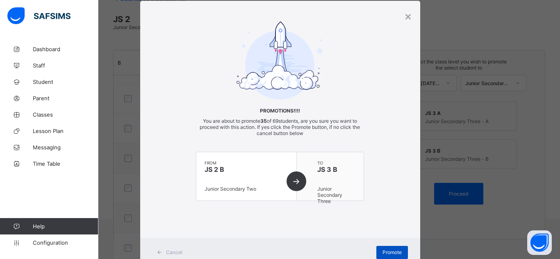
click at [391, 252] on span "Promote" at bounding box center [391, 253] width 19 height 6
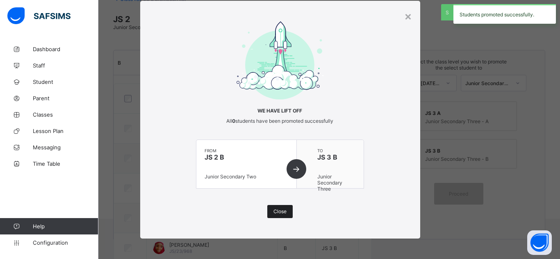
click at [277, 209] on span "Close" at bounding box center [279, 212] width 13 height 6
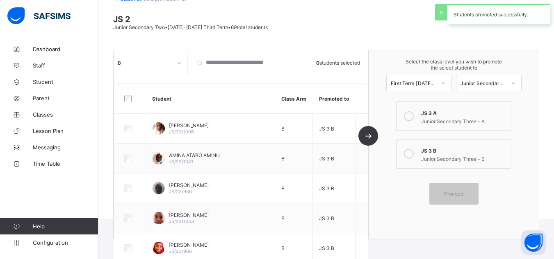
scroll to position [0, 0]
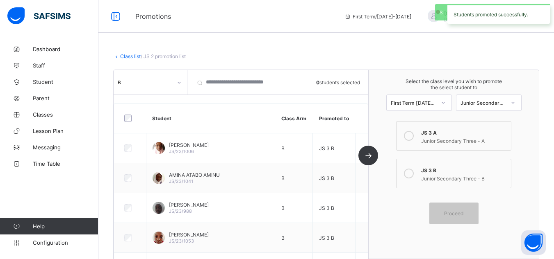
click at [129, 58] on link "Class list" at bounding box center [130, 56] width 20 height 6
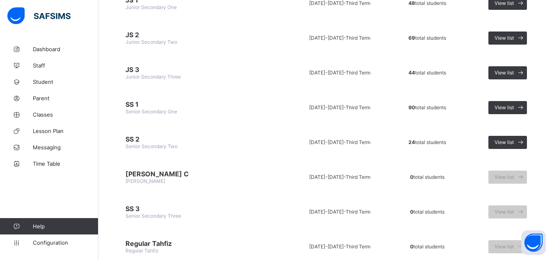
scroll to position [953, 0]
click at [513, 106] on span "View list" at bounding box center [503, 107] width 19 height 6
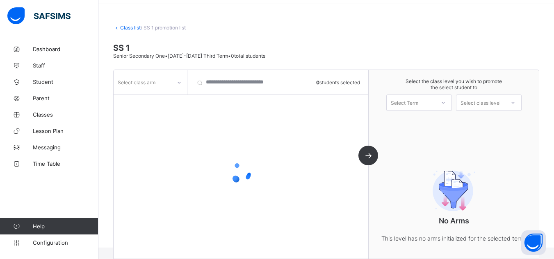
scroll to position [39, 0]
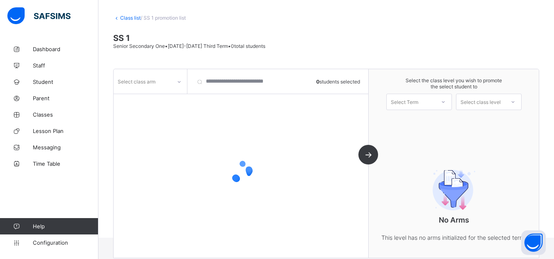
click at [159, 86] on div "Select class arm" at bounding box center [142, 81] width 58 height 11
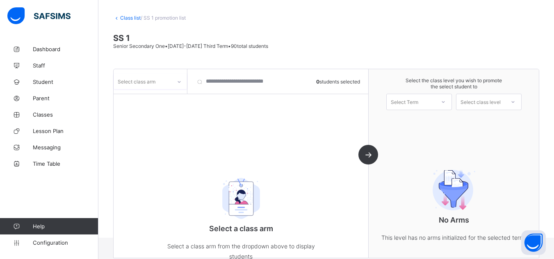
click at [161, 84] on div "Select class arm" at bounding box center [142, 81] width 58 height 11
click at [168, 79] on div "Select class arm" at bounding box center [142, 81] width 58 height 11
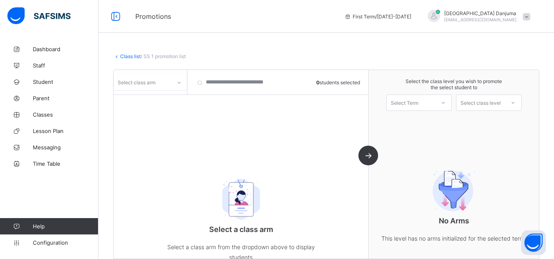
scroll to position [57, 0]
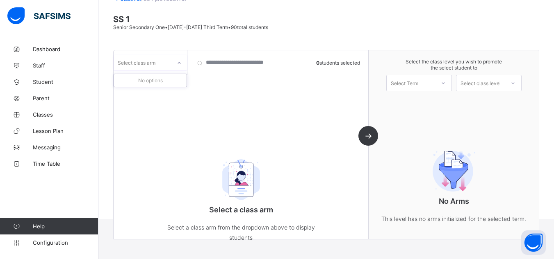
click at [149, 60] on div "Select class arm" at bounding box center [137, 63] width 38 height 16
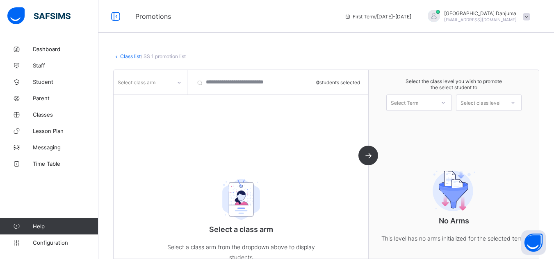
click at [132, 56] on link "Class list" at bounding box center [130, 56] width 20 height 6
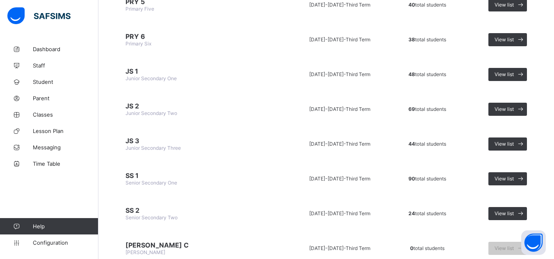
scroll to position [949, 0]
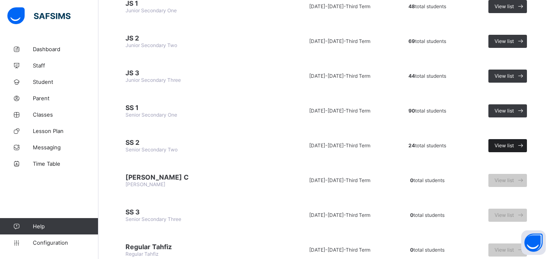
click at [510, 145] on span "View list" at bounding box center [503, 146] width 19 height 6
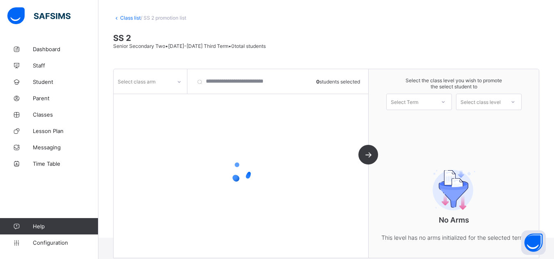
scroll to position [57, 0]
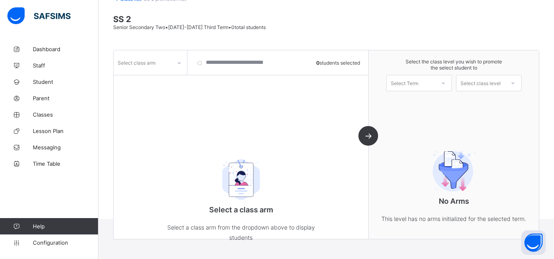
click at [159, 64] on div "Select class arm" at bounding box center [142, 62] width 58 height 11
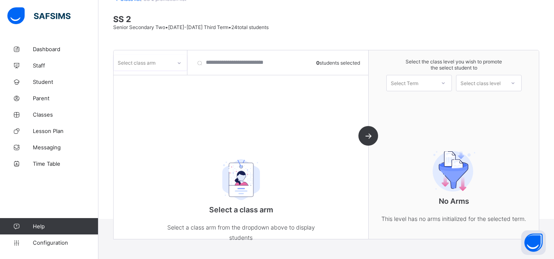
click at [159, 64] on div "Select class arm" at bounding box center [142, 62] width 58 height 11
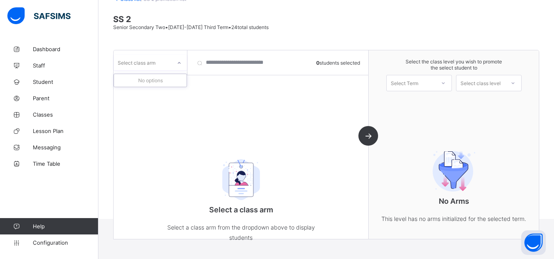
click at [159, 64] on div "Select class arm" at bounding box center [142, 62] width 58 height 11
click at [150, 79] on div "No options" at bounding box center [150, 80] width 73 height 13
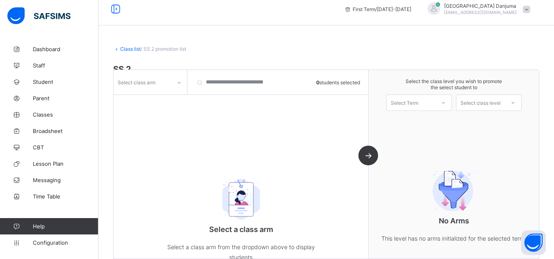
scroll to position [6, 0]
click at [133, 50] on link "Class list" at bounding box center [130, 51] width 20 height 6
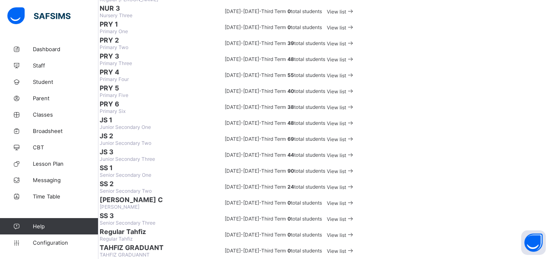
scroll to position [986, 0]
click at [346, 184] on span "View list" at bounding box center [336, 187] width 19 height 6
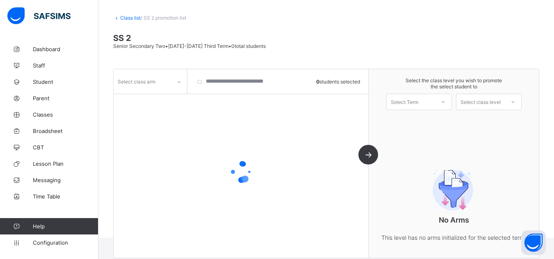
scroll to position [57, 0]
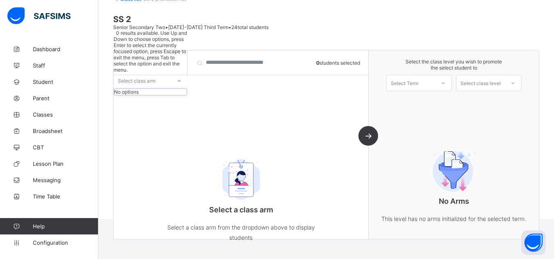
click at [150, 73] on div "Select class arm" at bounding box center [137, 81] width 38 height 16
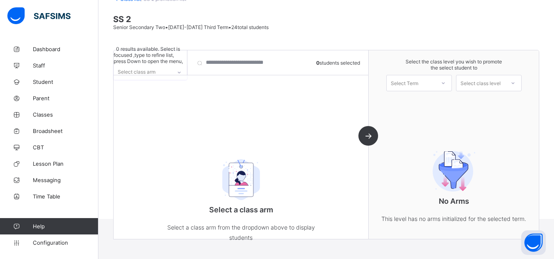
click at [156, 64] on div "Select class arm" at bounding box center [142, 72] width 58 height 16
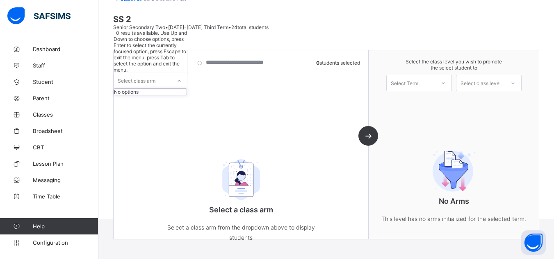
click at [156, 73] on div "Select class arm" at bounding box center [142, 81] width 58 height 16
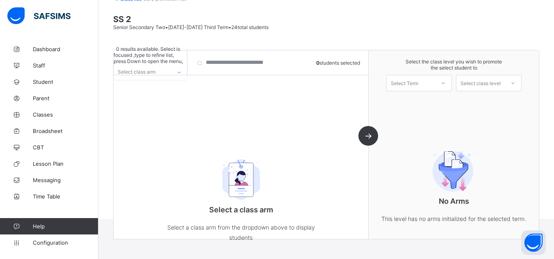
click at [156, 64] on div "Select class arm" at bounding box center [142, 72] width 58 height 16
click at [39, 82] on span "Student" at bounding box center [66, 82] width 66 height 7
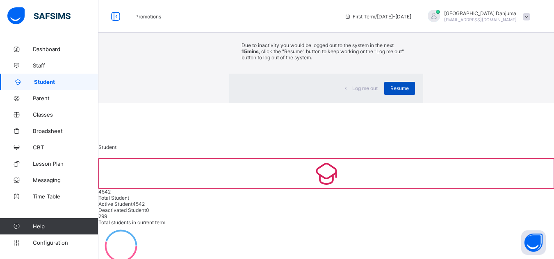
click at [390, 91] on span "Resume" at bounding box center [399, 88] width 18 height 6
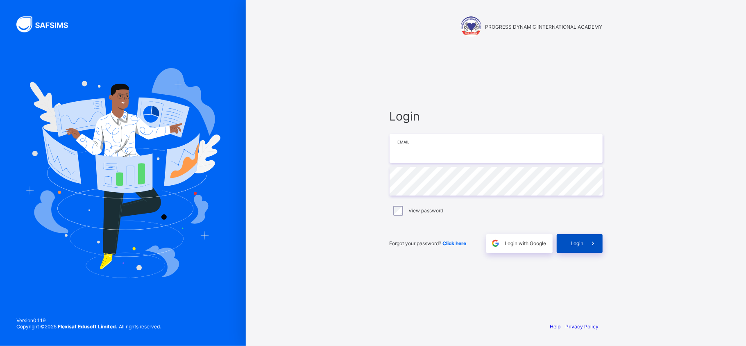
type input "**********"
click at [559, 242] on span "Login" at bounding box center [577, 243] width 13 height 6
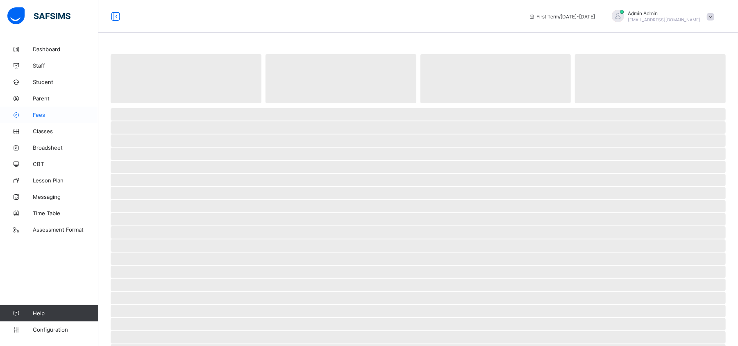
click at [43, 116] on span "Fees" at bounding box center [66, 114] width 66 height 7
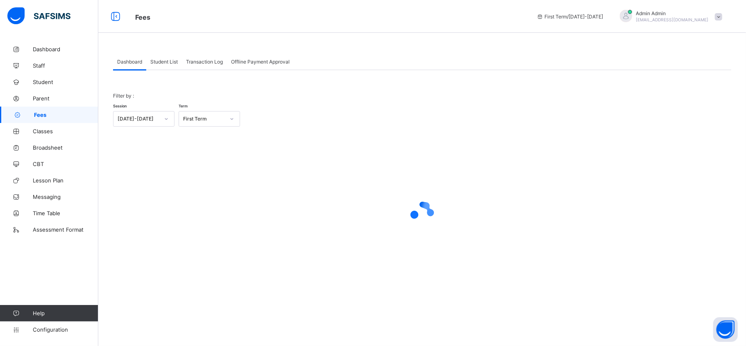
click at [203, 61] on span "Transaction Log" at bounding box center [204, 62] width 37 height 6
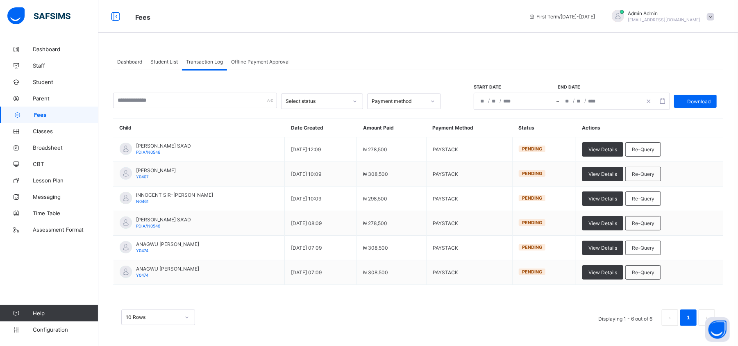
click at [163, 60] on span "Student List" at bounding box center [163, 62] width 27 height 6
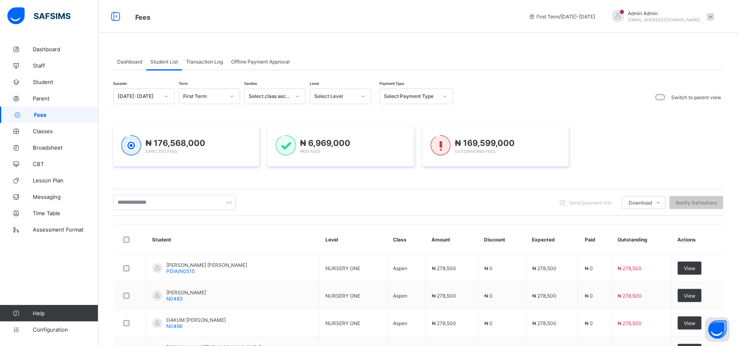
click at [203, 59] on span "Transaction Log" at bounding box center [204, 62] width 37 height 6
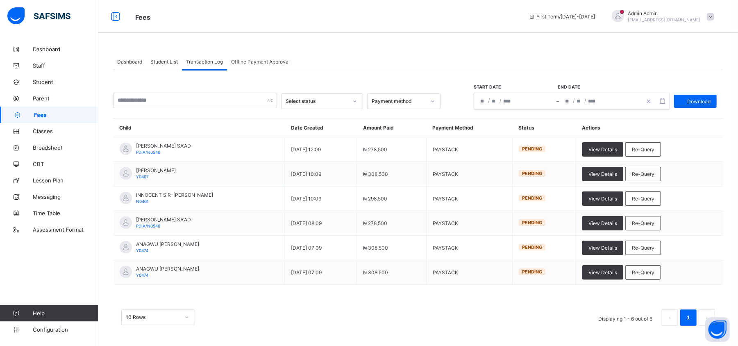
click at [128, 57] on div "Dashboard" at bounding box center [129, 61] width 33 height 16
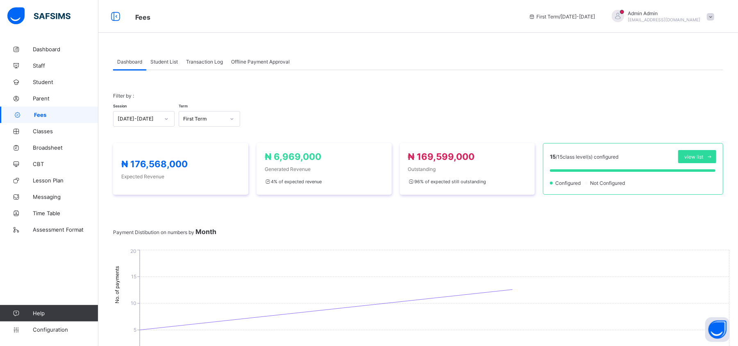
click at [160, 61] on span "Student List" at bounding box center [163, 62] width 27 height 6
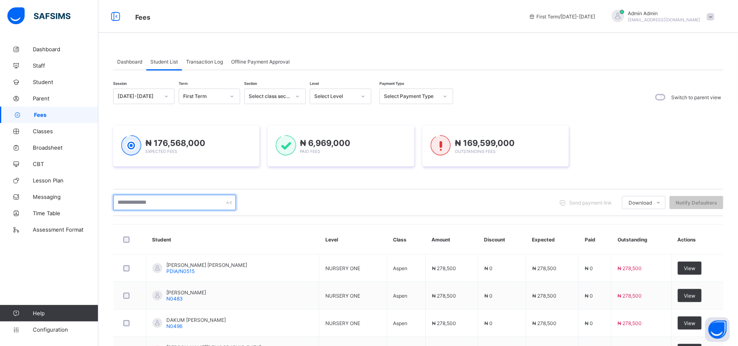
click at [153, 204] on input "text" at bounding box center [174, 203] width 123 height 16
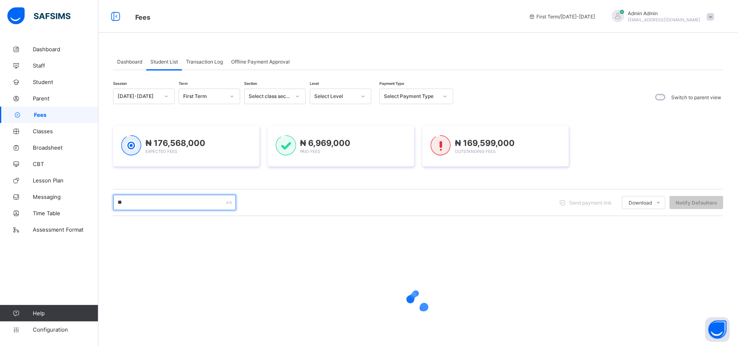
type input "*"
type input "*****"
click at [204, 59] on span "Transaction Log" at bounding box center [204, 62] width 37 height 6
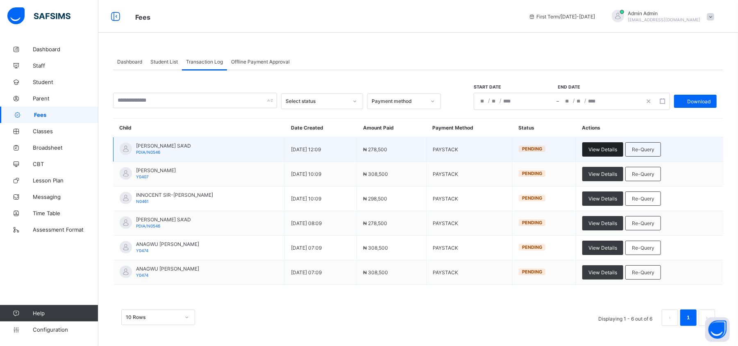
click at [617, 151] on span "View Details" at bounding box center [602, 149] width 29 height 6
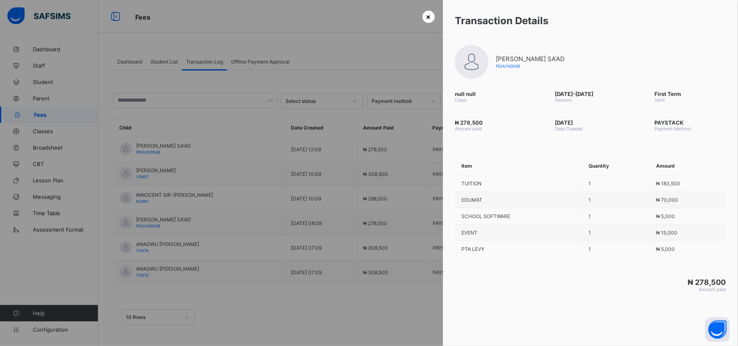
click at [422, 16] on div "×" at bounding box center [428, 17] width 12 height 12
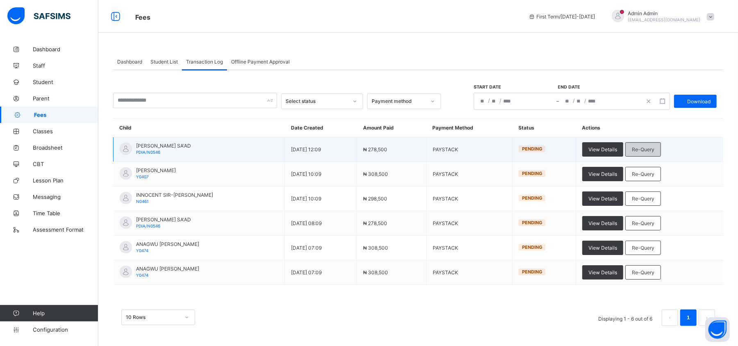
click at [654, 150] on span "Re-Query" at bounding box center [643, 149] width 23 height 6
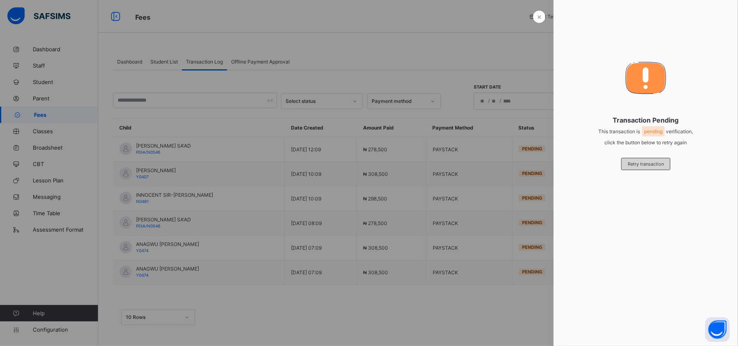
click at [635, 159] on div "Retry transaction" at bounding box center [645, 164] width 49 height 12
click at [537, 17] on span "×" at bounding box center [539, 16] width 5 height 9
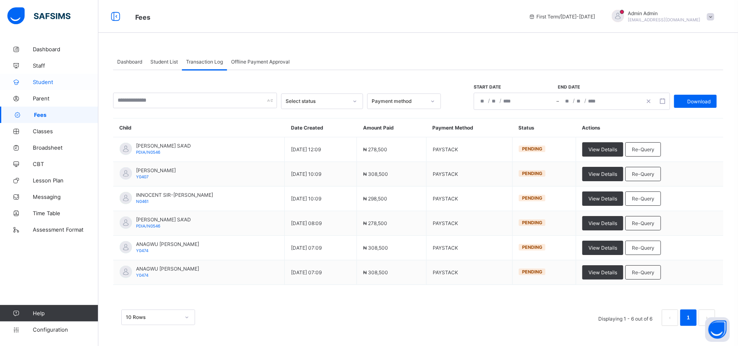
click at [49, 83] on span "Student" at bounding box center [66, 82] width 66 height 7
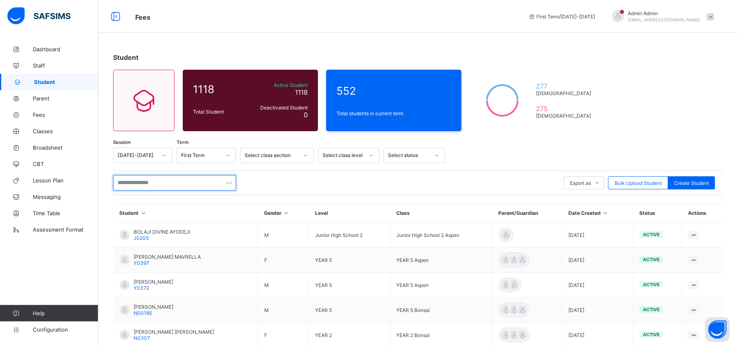
click at [162, 184] on input "text" at bounding box center [174, 183] width 123 height 16
paste input "**********"
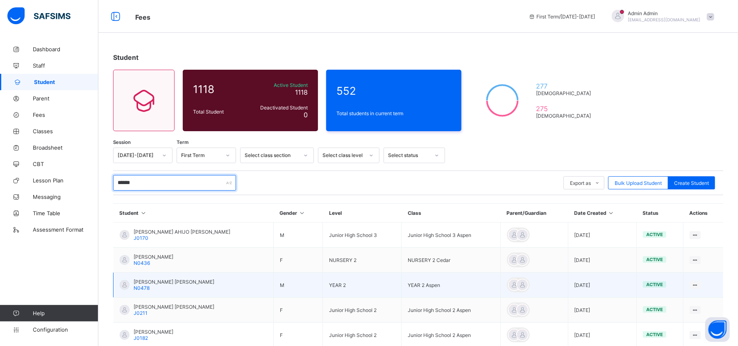
type input "******"
click at [179, 282] on span "YUSUFU GIDADO AARON" at bounding box center [174, 282] width 81 height 6
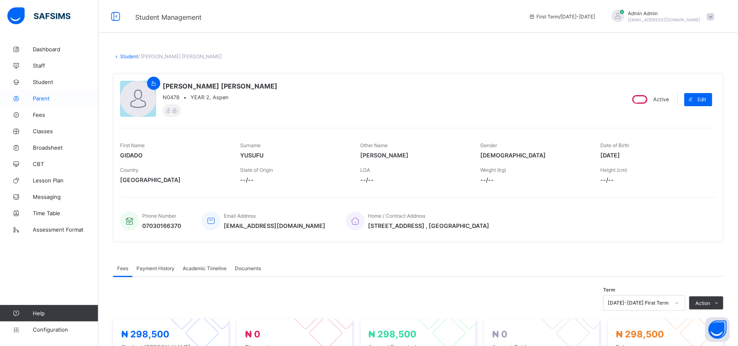
click at [41, 96] on span "Parent" at bounding box center [66, 98] width 66 height 7
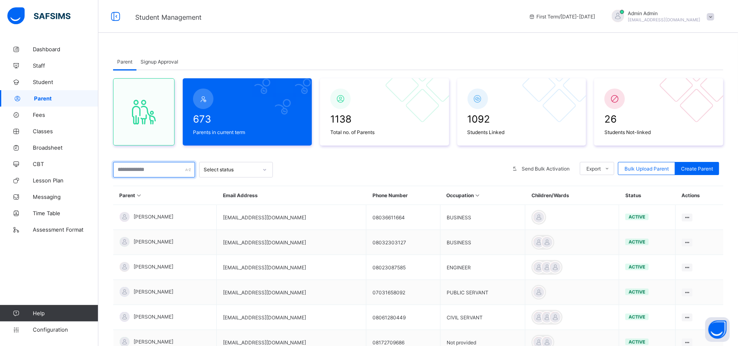
click at [141, 170] on input "text" at bounding box center [154, 170] width 82 height 16
paste input "**********"
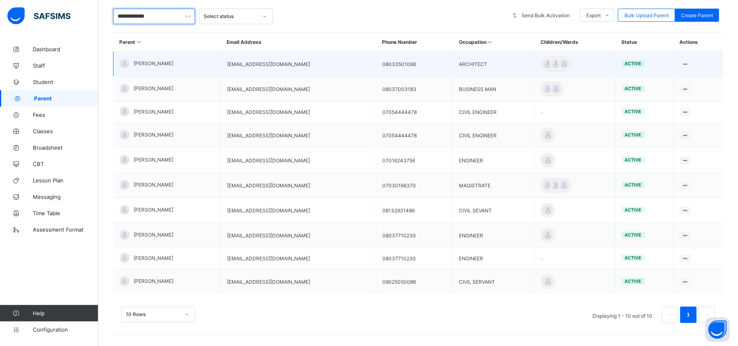
scroll to position [152, 0]
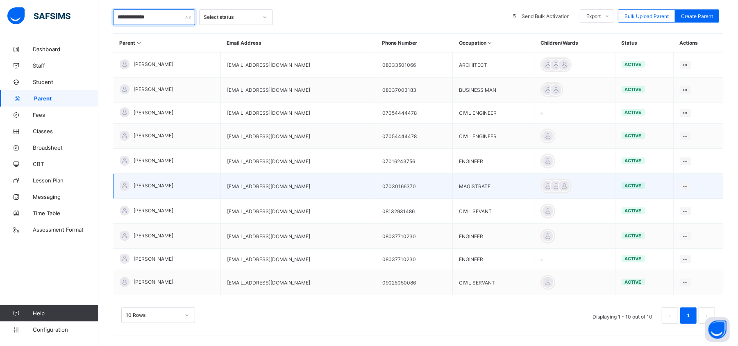
type input "**********"
click at [164, 181] on div "YUSUFU EVELYNAUTA" at bounding box center [147, 186] width 54 height 10
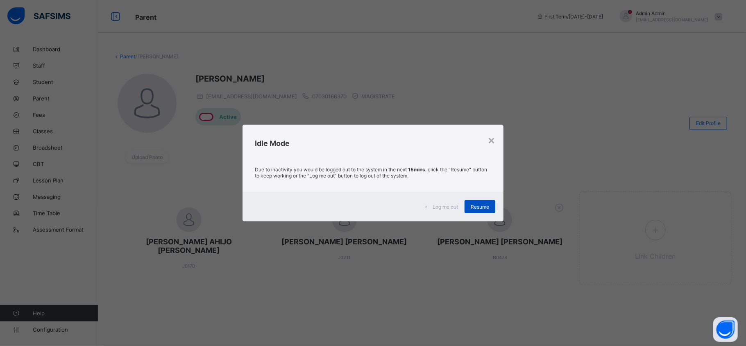
click at [486, 202] on div "Resume" at bounding box center [480, 206] width 31 height 13
